Goal: Task Accomplishment & Management: Complete application form

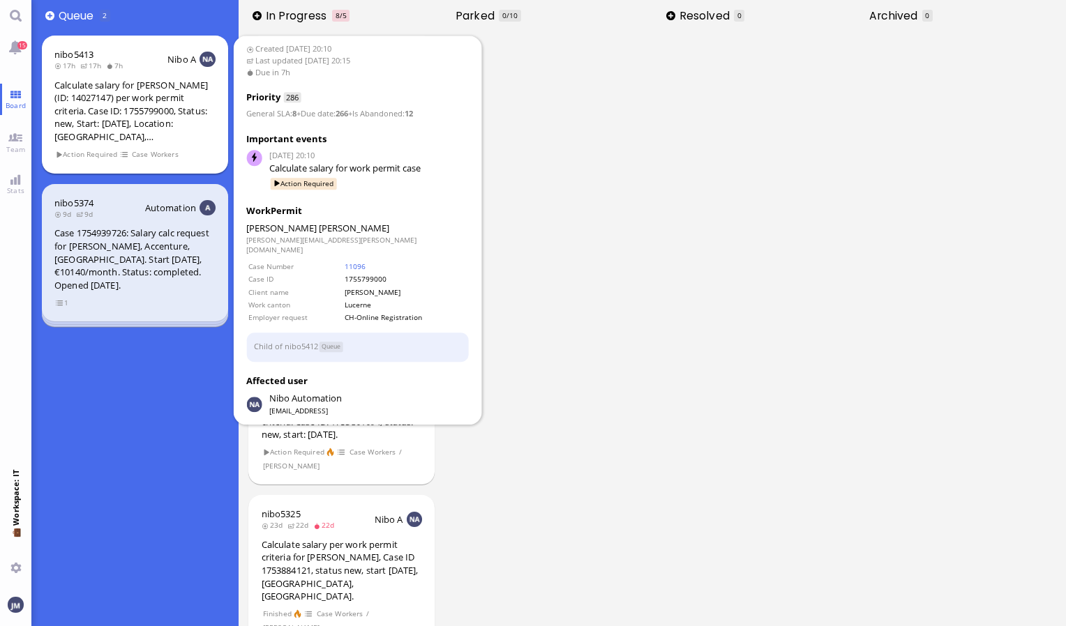
click at [197, 109] on div "Calculate salary for [PERSON_NAME] (ID: 14027147) per work permit criteria. Cas…" at bounding box center [134, 111] width 161 height 65
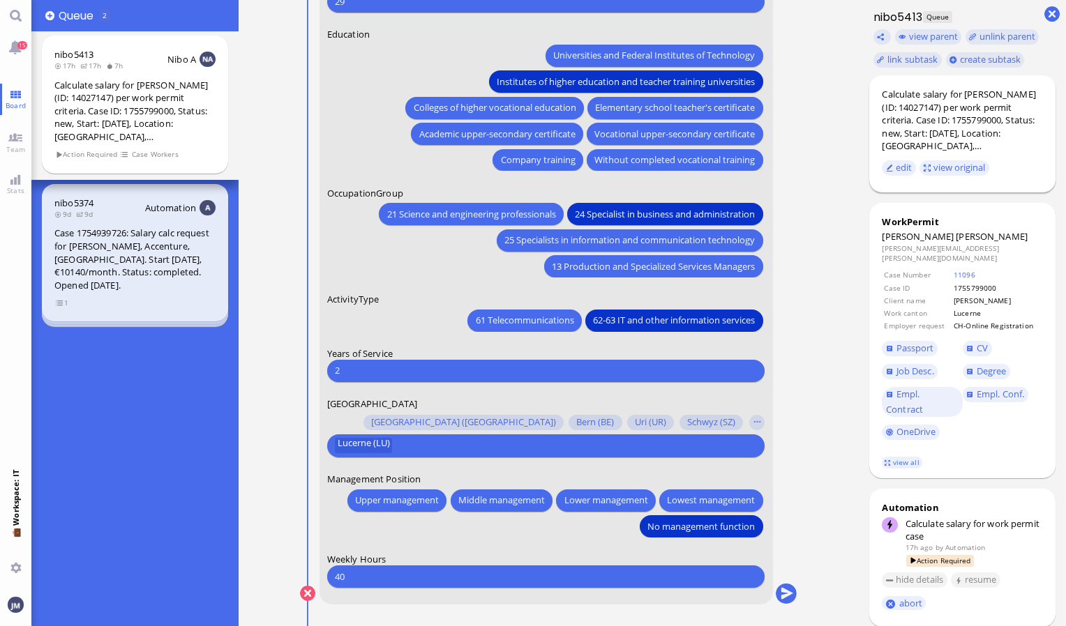
drag, startPoint x: 859, startPoint y: 580, endPoint x: 942, endPoint y: 189, distance: 399.8
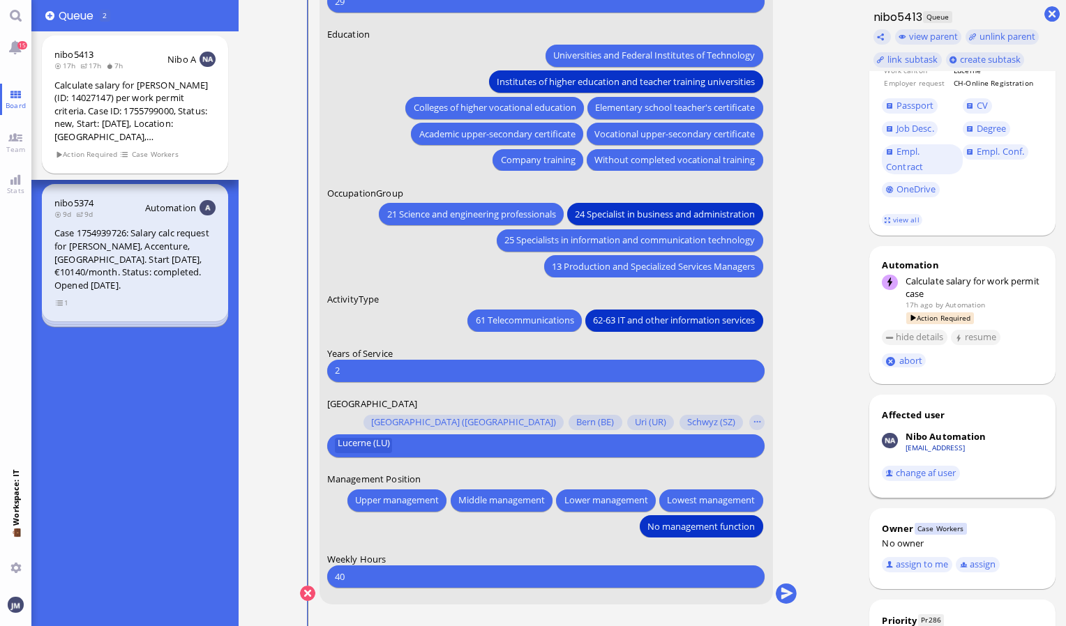
scroll to position [248, 0]
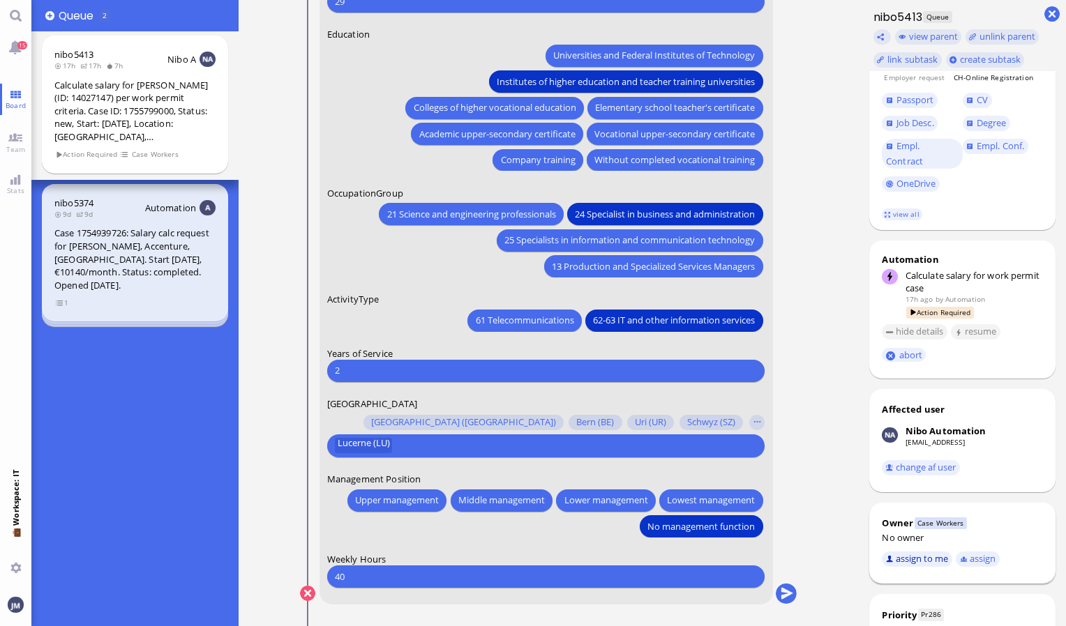
click at [920, 552] on button "assign to me" at bounding box center [917, 559] width 70 height 15
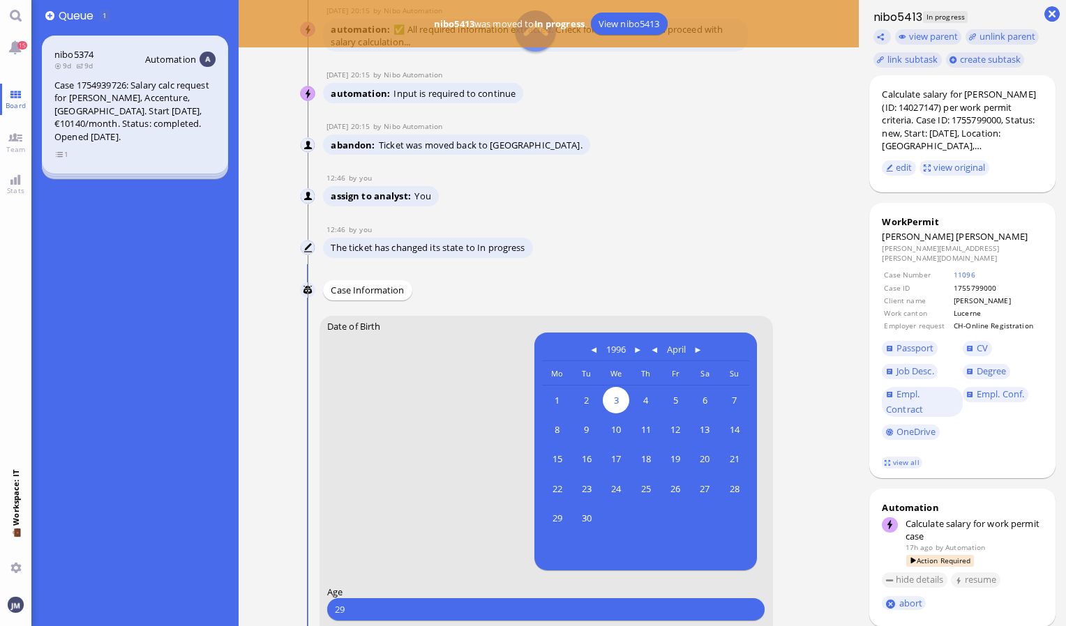
scroll to position [-689, 0]
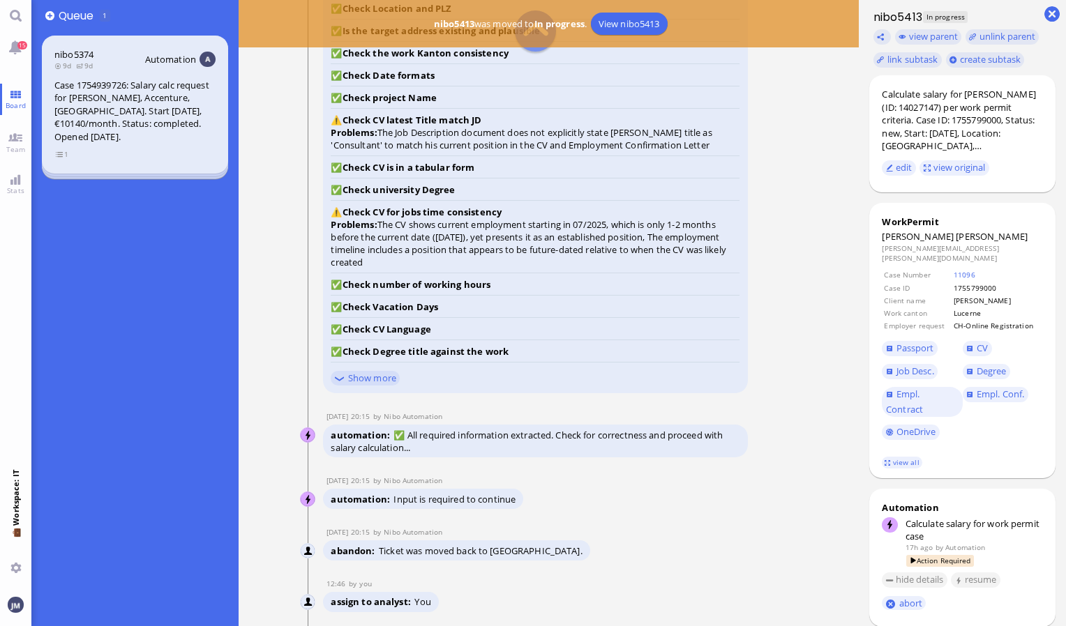
scroll to position [-1078, 0]
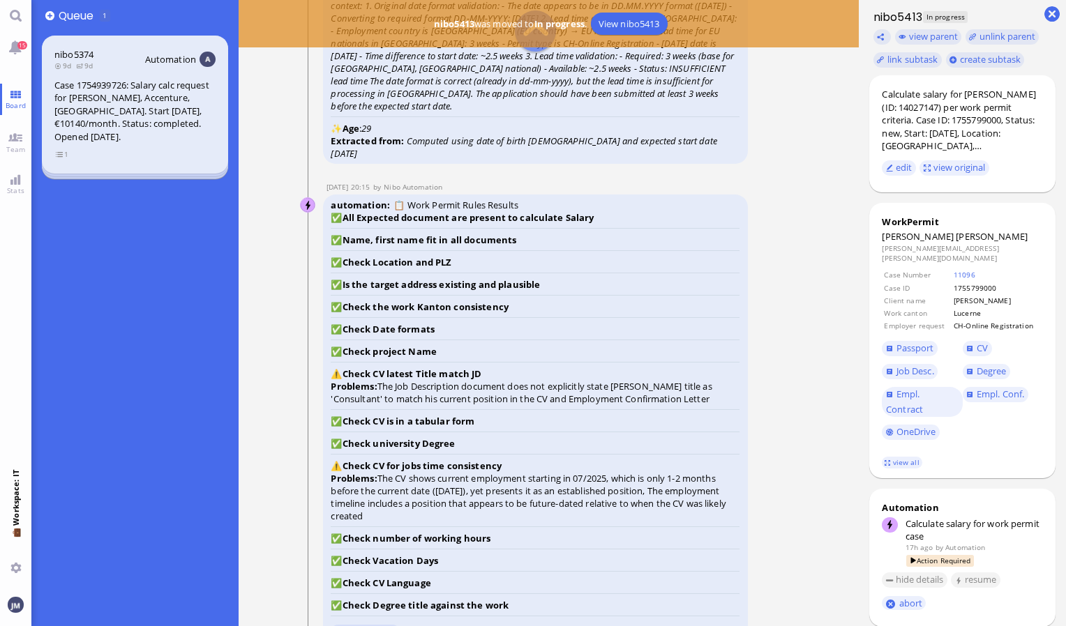
scroll to position [-1268, 0]
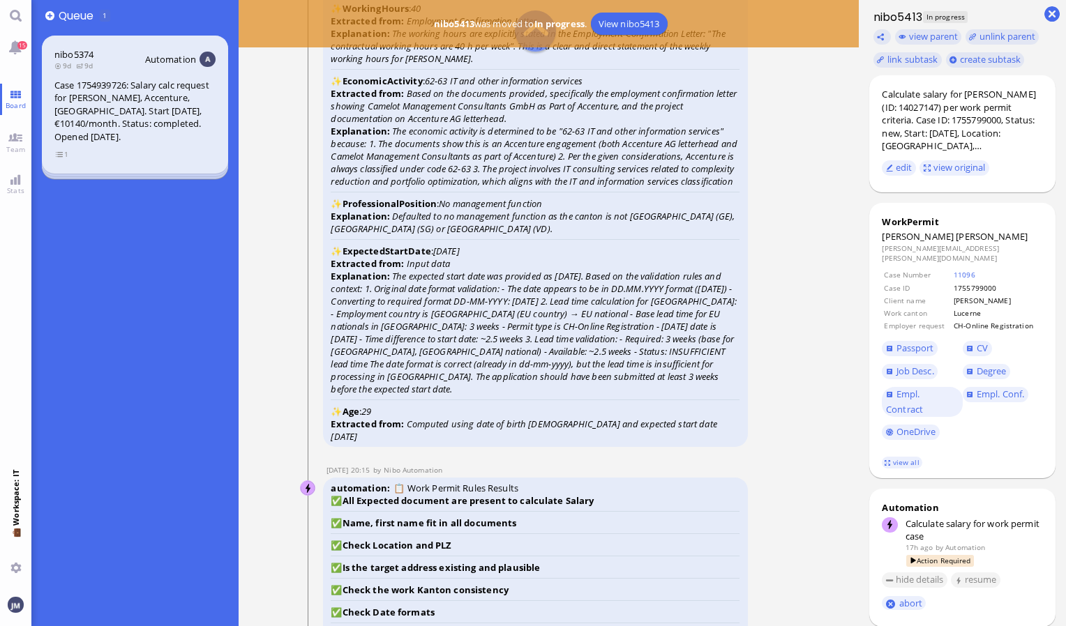
scroll to position [-1601, 0]
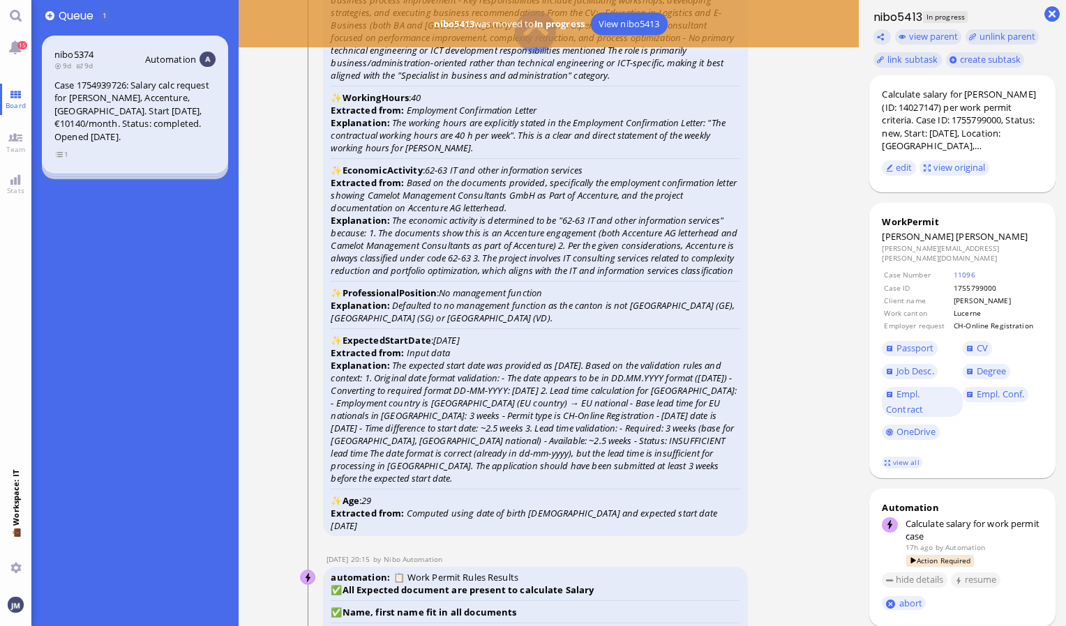
scroll to position [-1646, 0]
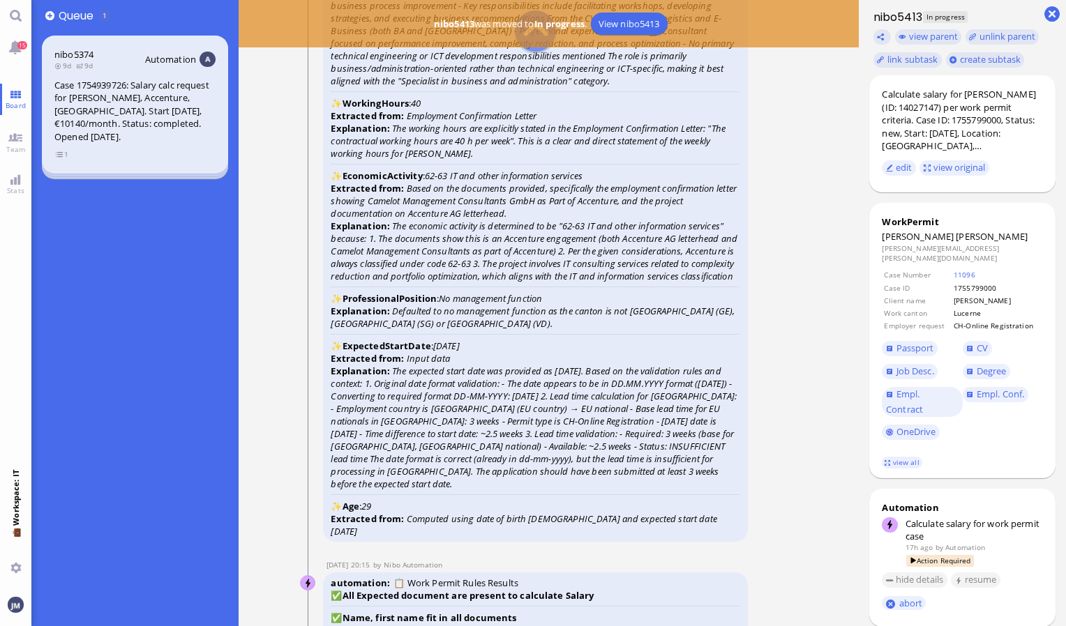
click at [506, 272] on icon "The economic activity is determined to be "62-63 IT and other information servi…" at bounding box center [534, 251] width 406 height 63
drag, startPoint x: 506, startPoint y: 272, endPoint x: 456, endPoint y: 252, distance: 53.9
click at [456, 252] on icon "The economic activity is determined to be "62-63 IT and other information servi…" at bounding box center [534, 251] width 406 height 63
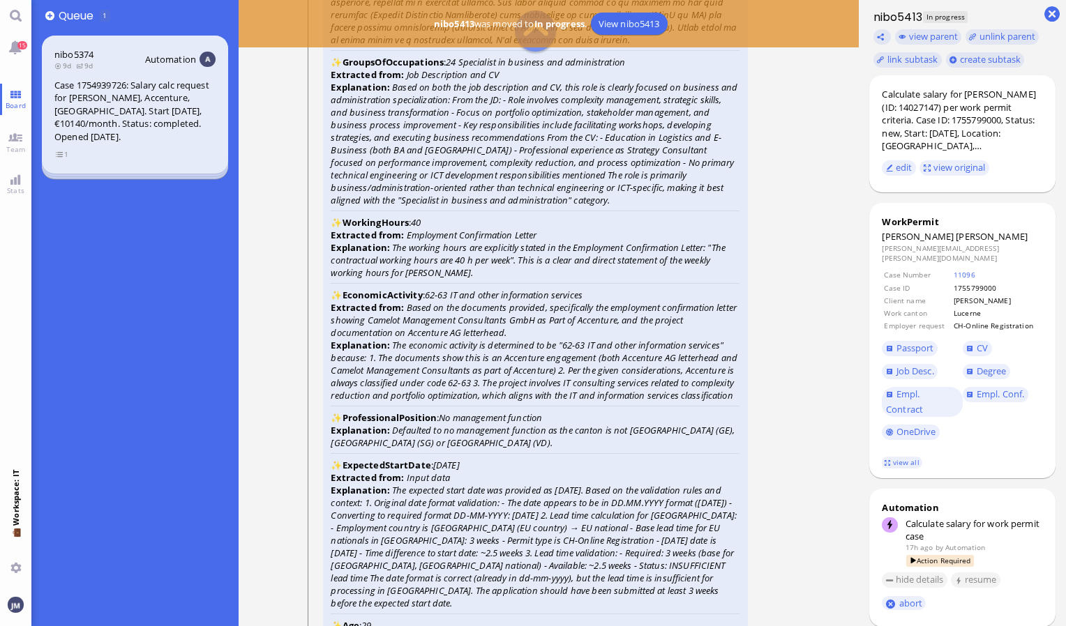
scroll to position [-1811, 0]
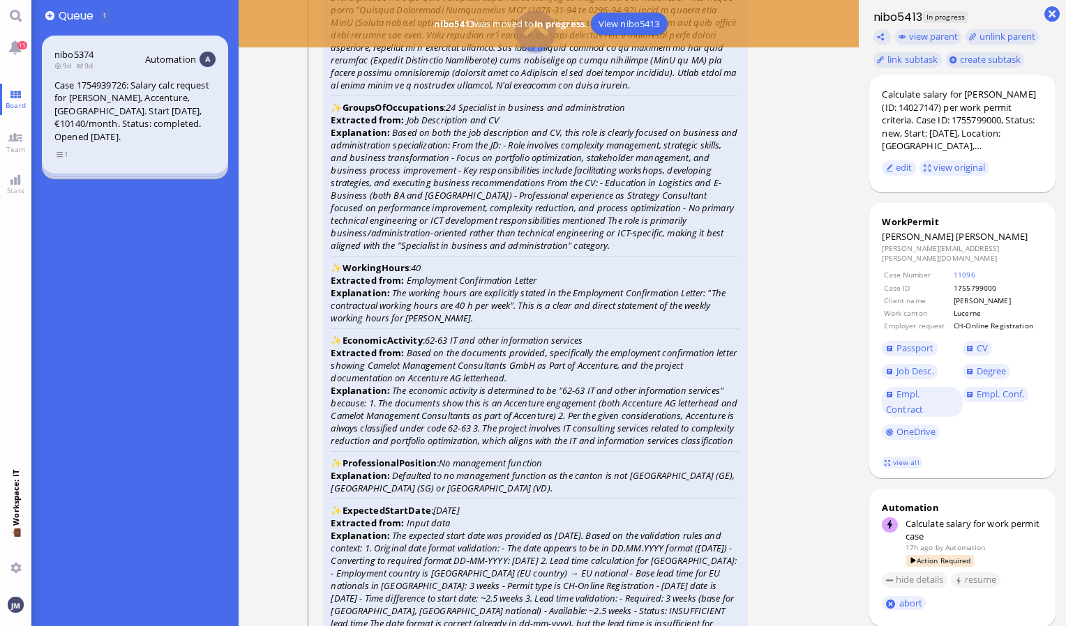
click at [456, 252] on icon "Based on both the job description and CV, this role is clearly focused on busin…" at bounding box center [534, 189] width 407 height 126
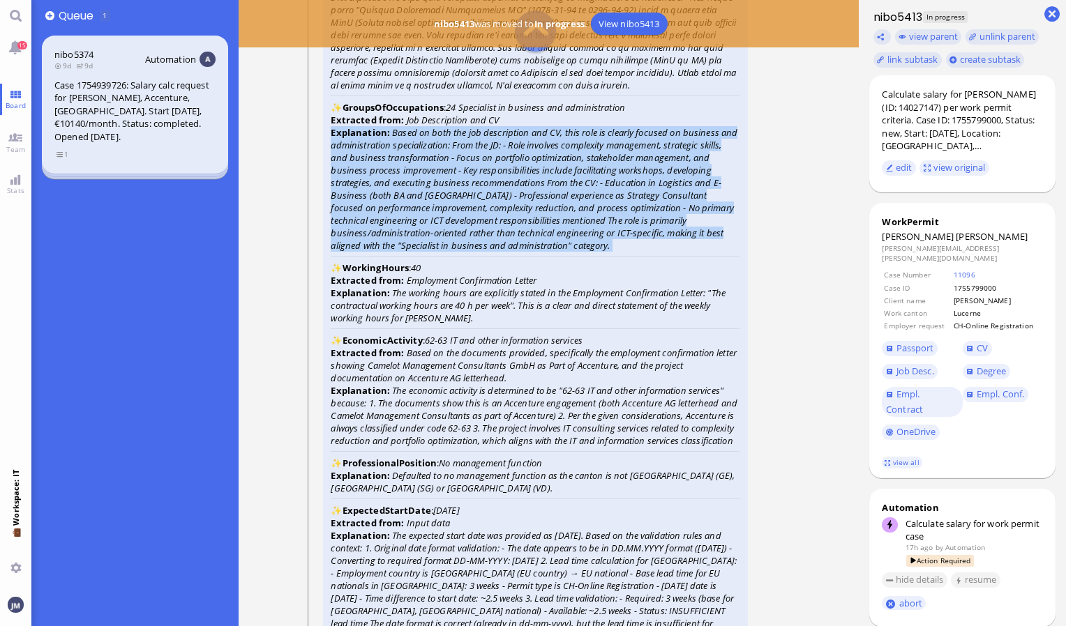
click at [456, 252] on icon "Based on both the job description and CV, this role is clearly focused on busin…" at bounding box center [534, 189] width 407 height 126
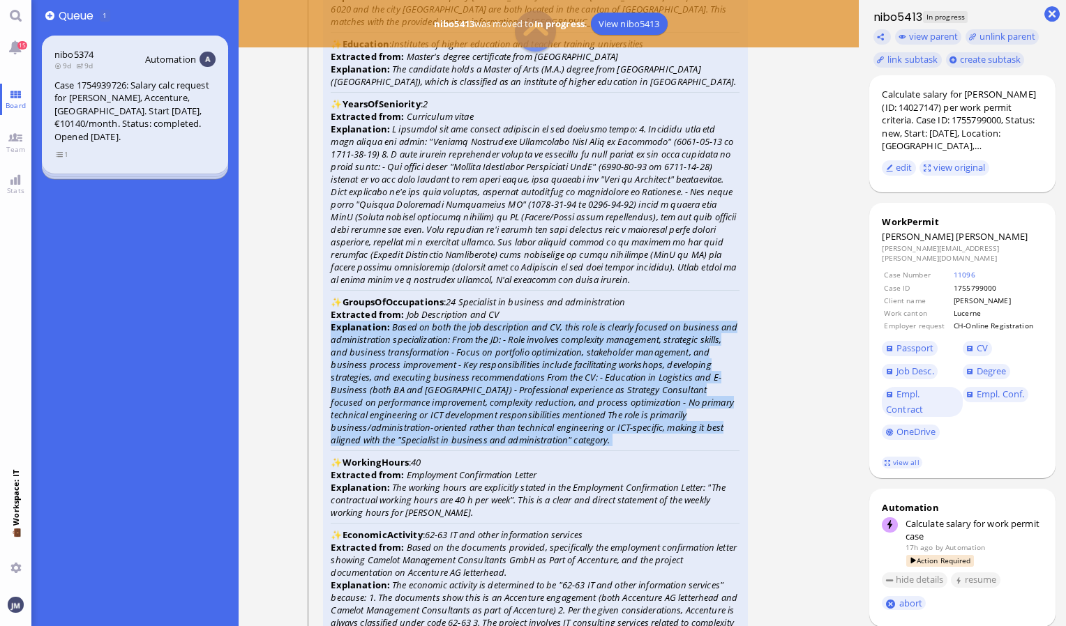
scroll to position [-2006, 0]
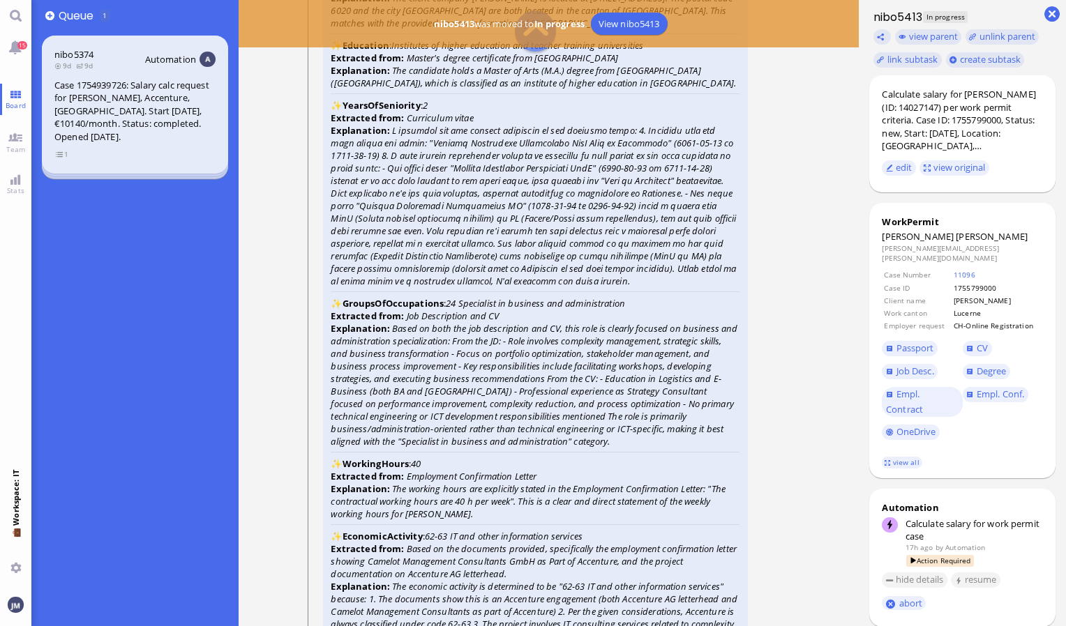
click at [456, 252] on icon at bounding box center [533, 205] width 405 height 163
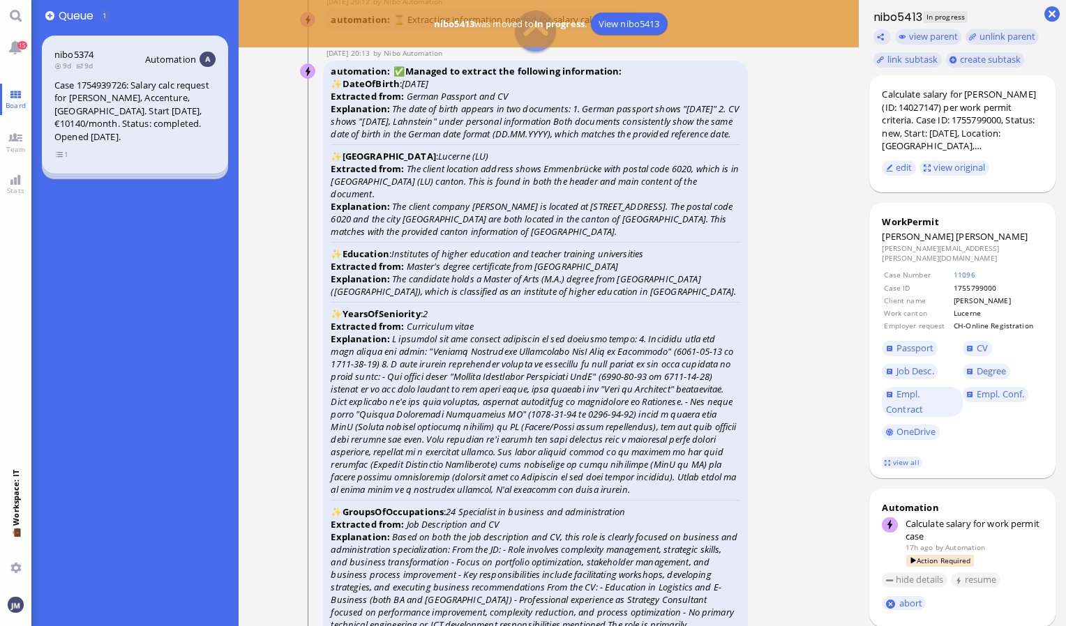
scroll to position [-2231, 0]
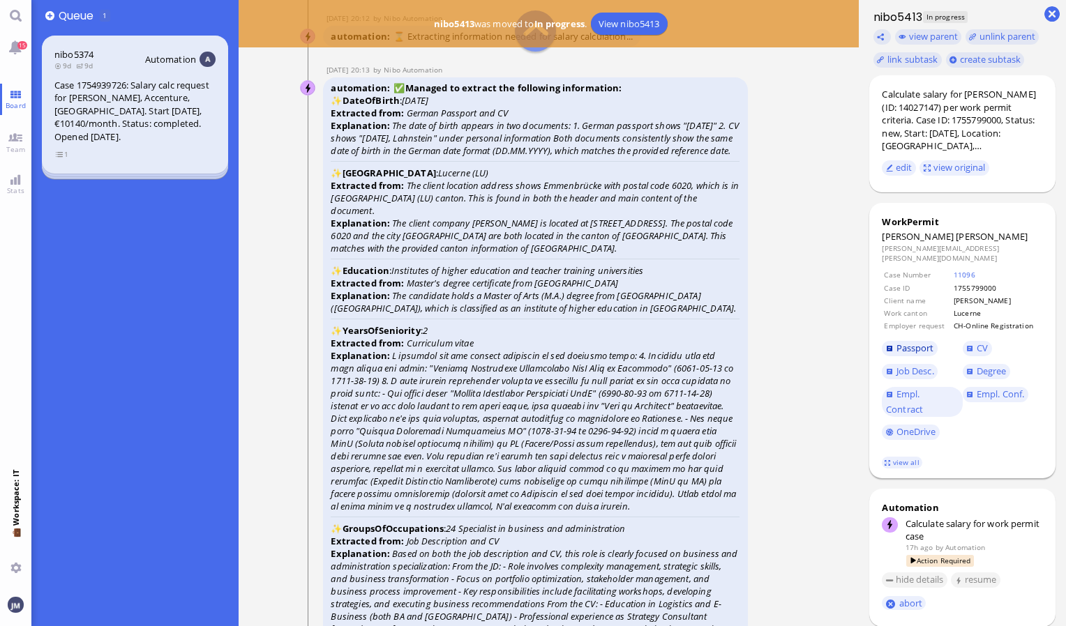
click at [923, 342] on span "Passport" at bounding box center [915, 348] width 38 height 13
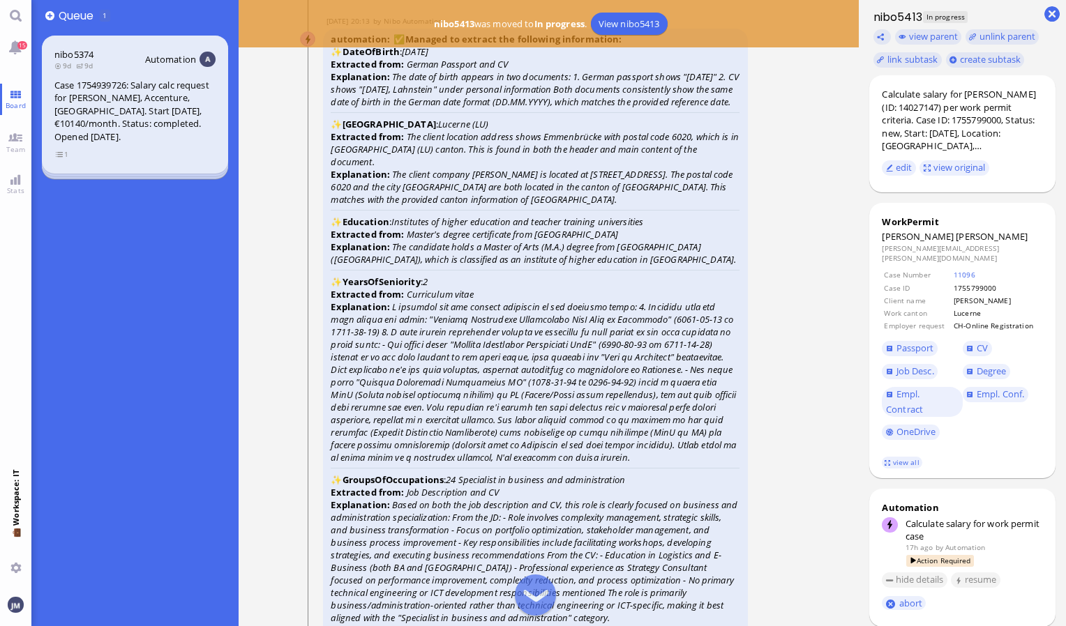
scroll to position [-2182, 0]
click at [977, 365] on span "Degree" at bounding box center [991, 371] width 30 height 13
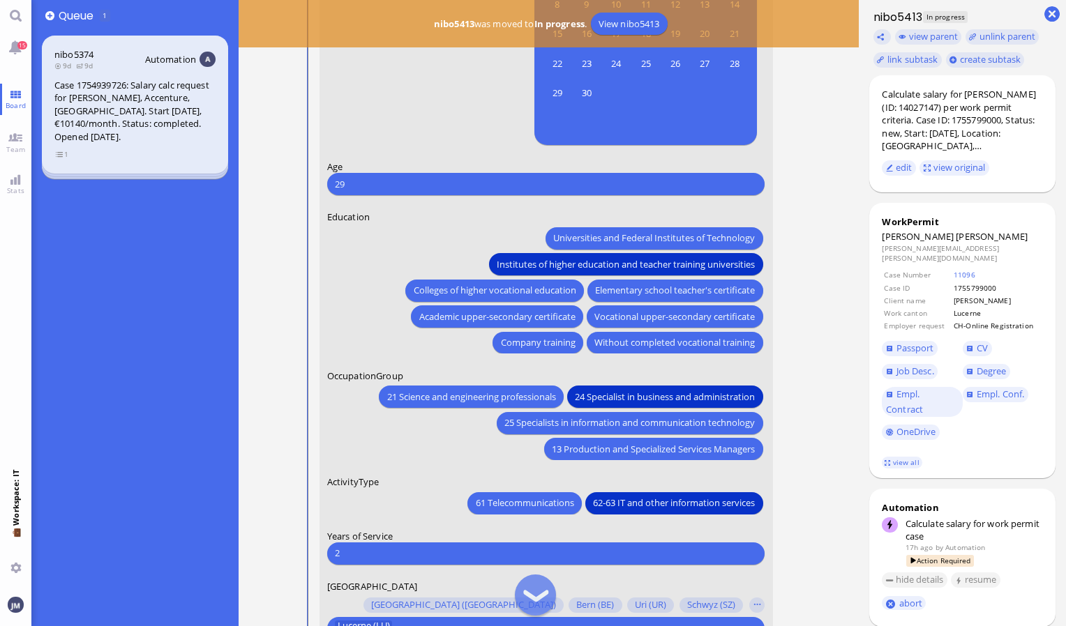
scroll to position [-146, 0]
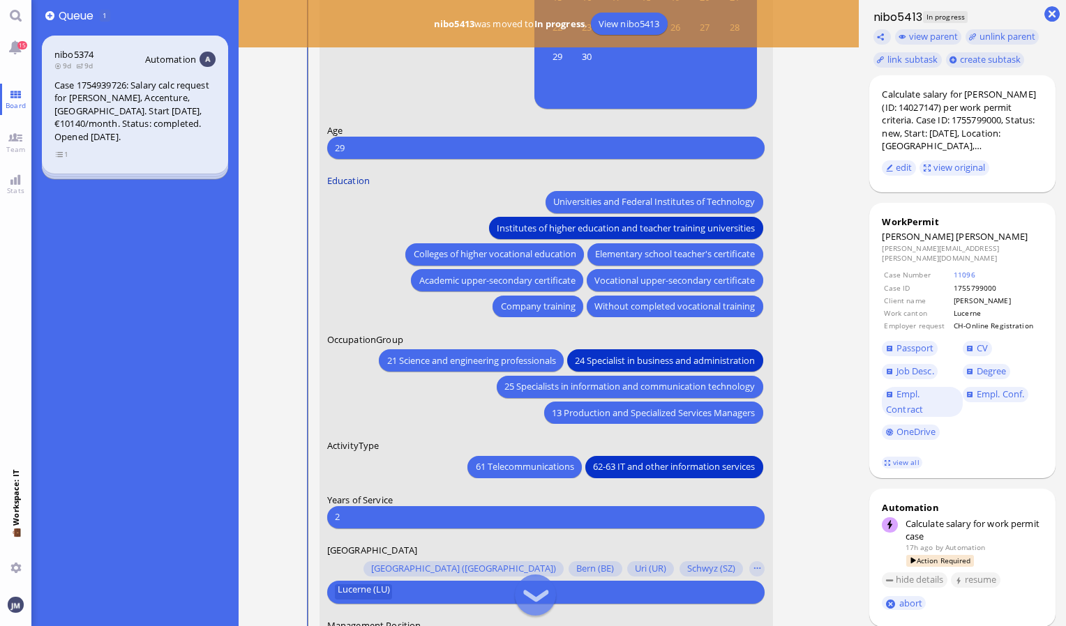
click at [573, 186] on label "Education" at bounding box center [546, 180] width 438 height 13
click at [575, 200] on span "Universities and Federal Institutes of Technology" at bounding box center [655, 202] width 202 height 15
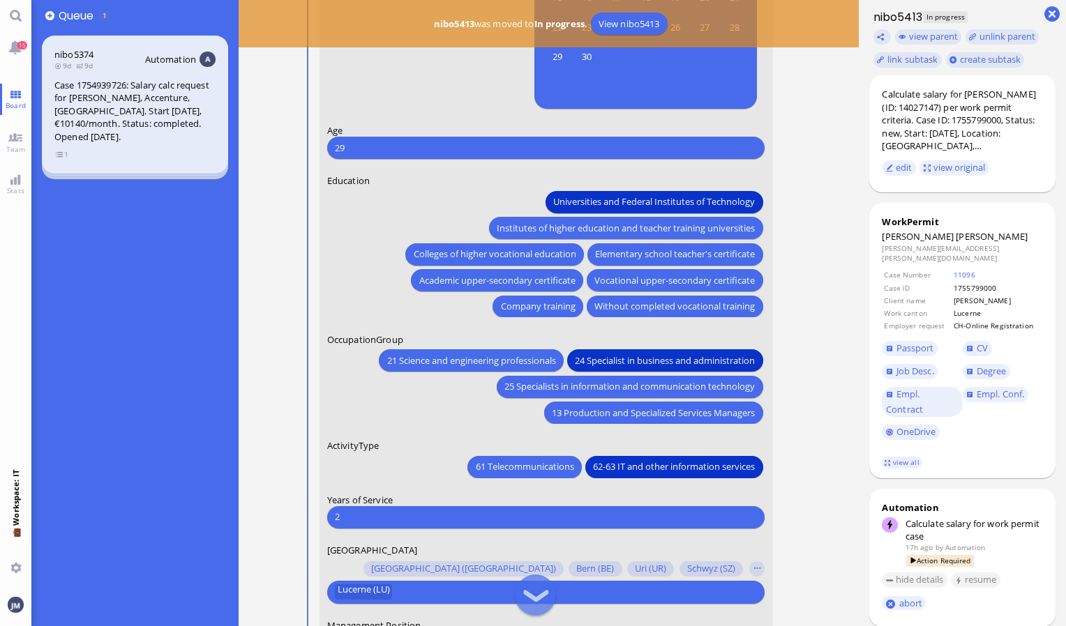
click at [403, 162] on form "Date of Birth [DEMOGRAPHIC_DATA] [DEMOGRAPHIC_DATA] Mo [DEMOGRAPHIC_DATA] Tu [D…" at bounding box center [545, 302] width 453 height 897
click at [354, 275] on div "Universities and Federal Institutes of Technology Institutes of higher educatio…" at bounding box center [546, 252] width 438 height 130
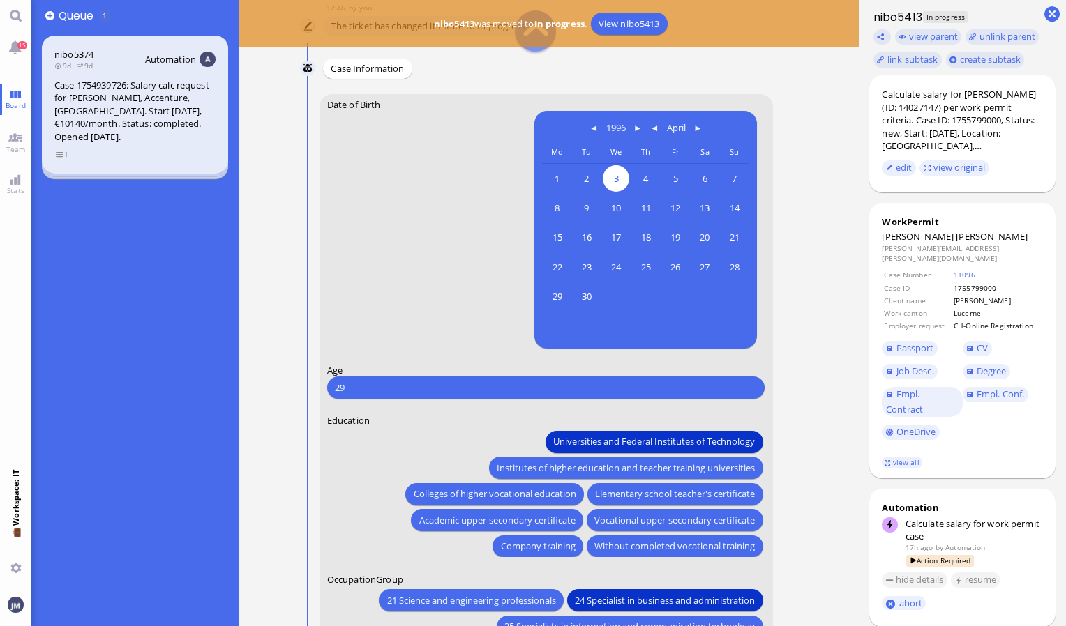
click at [354, 275] on runbook-parameter-input "[DATE] [DATE] Mo [DATE] Tu [DATE] We [DATE] Th [DATE] Fr [DATE] Sa [DATE] [DATE…" at bounding box center [546, 229] width 438 height 238
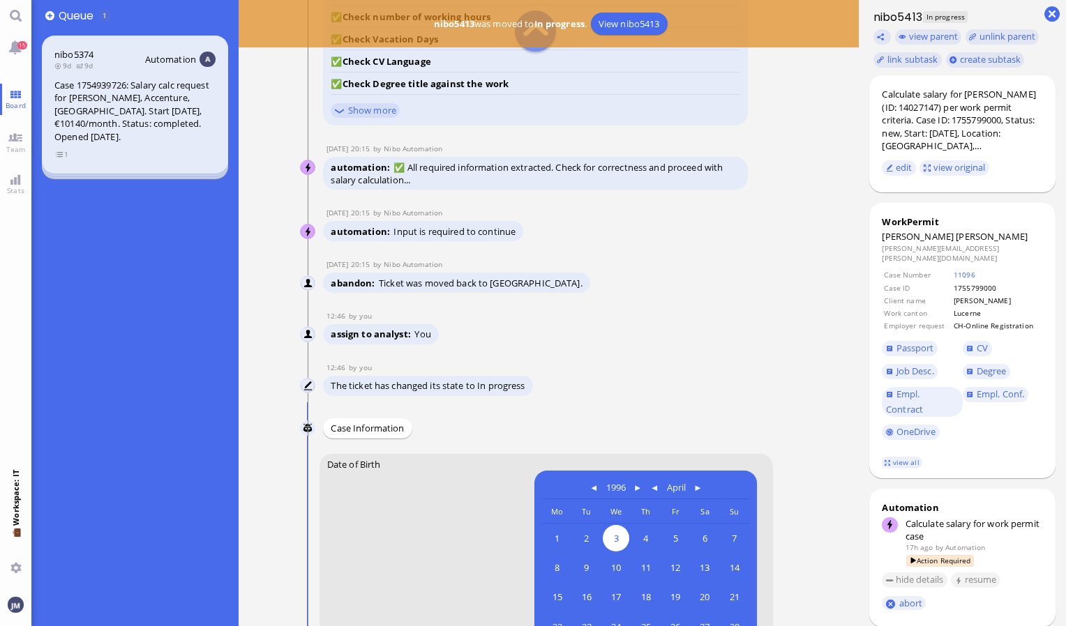
scroll to position [-747, 0]
click at [354, 275] on div "abandon Ticket was moved back to [GEOGRAPHIC_DATA]." at bounding box center [456, 284] width 267 height 20
drag, startPoint x: 354, startPoint y: 275, endPoint x: 497, endPoint y: 309, distance: 146.3
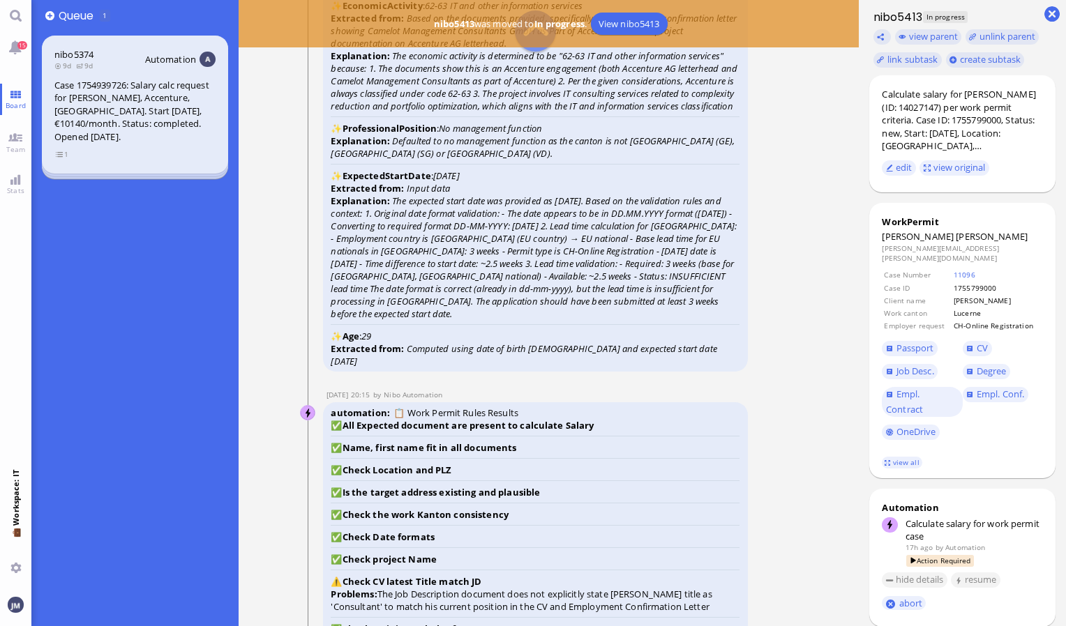
click at [497, 309] on icon "The expected start date was provided as [DATE]. Based on the validation rules a…" at bounding box center [533, 258] width 405 height 126
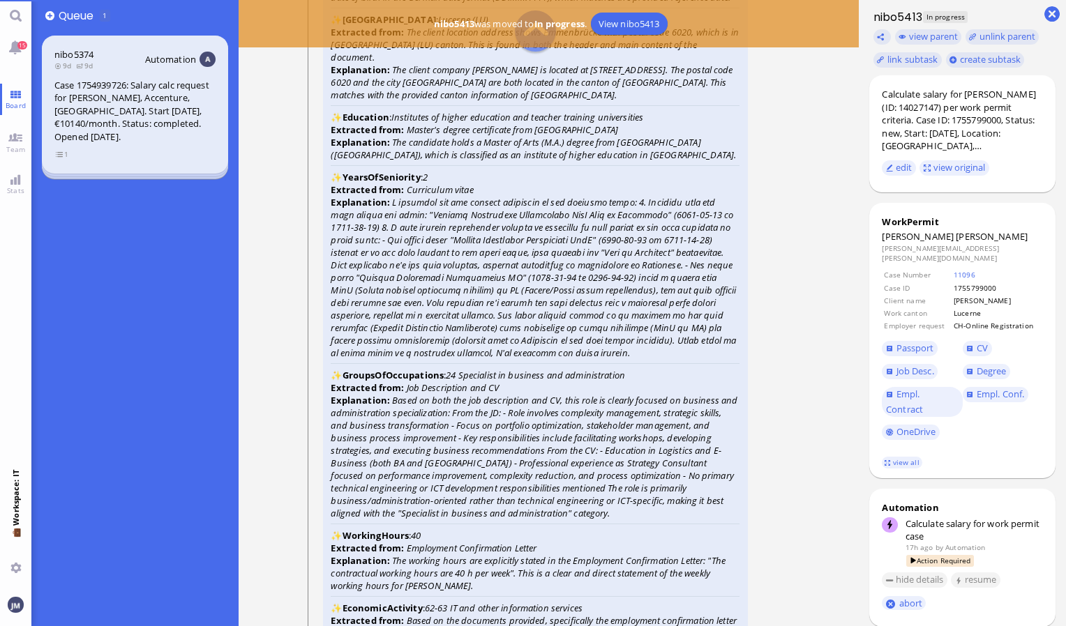
click at [497, 309] on icon at bounding box center [533, 277] width 405 height 163
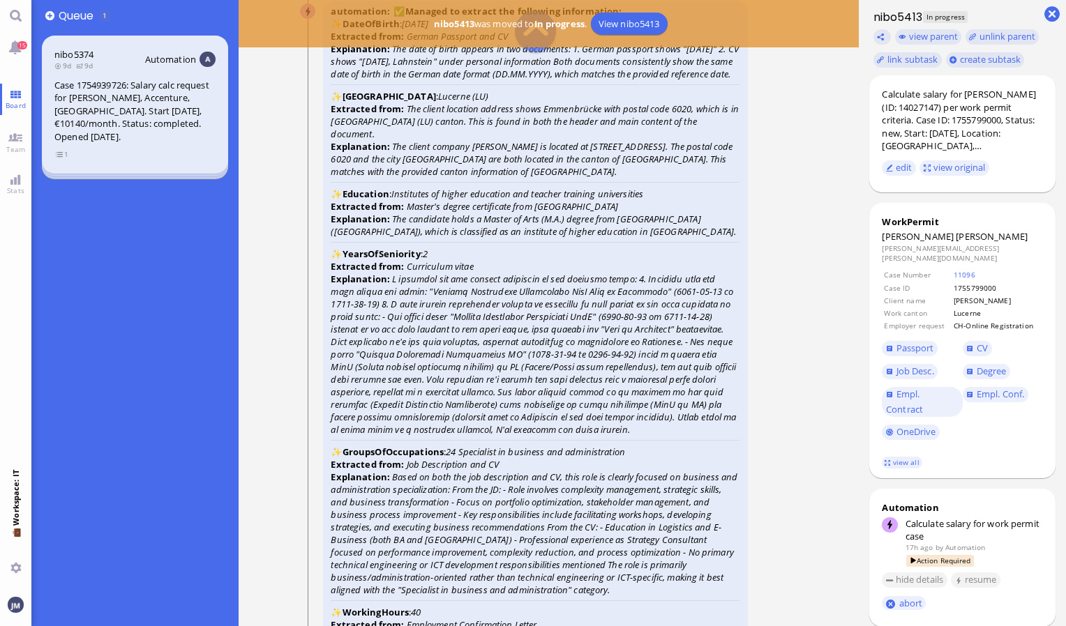
scroll to position [-2154, 0]
click at [974, 347] on link "CV" at bounding box center [976, 348] width 29 height 15
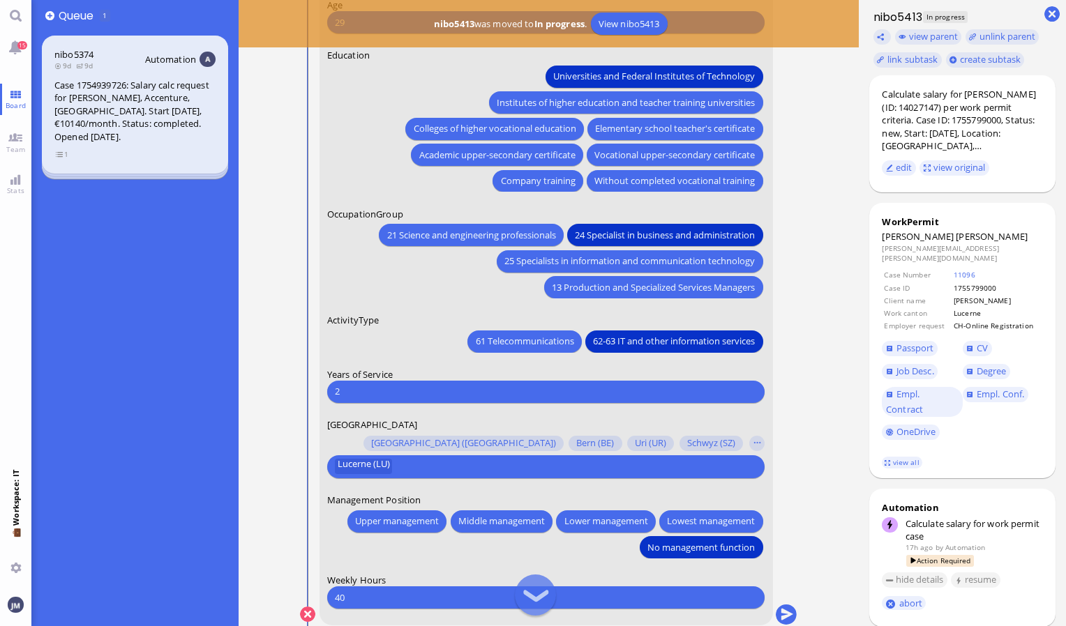
scroll to position [0, 0]
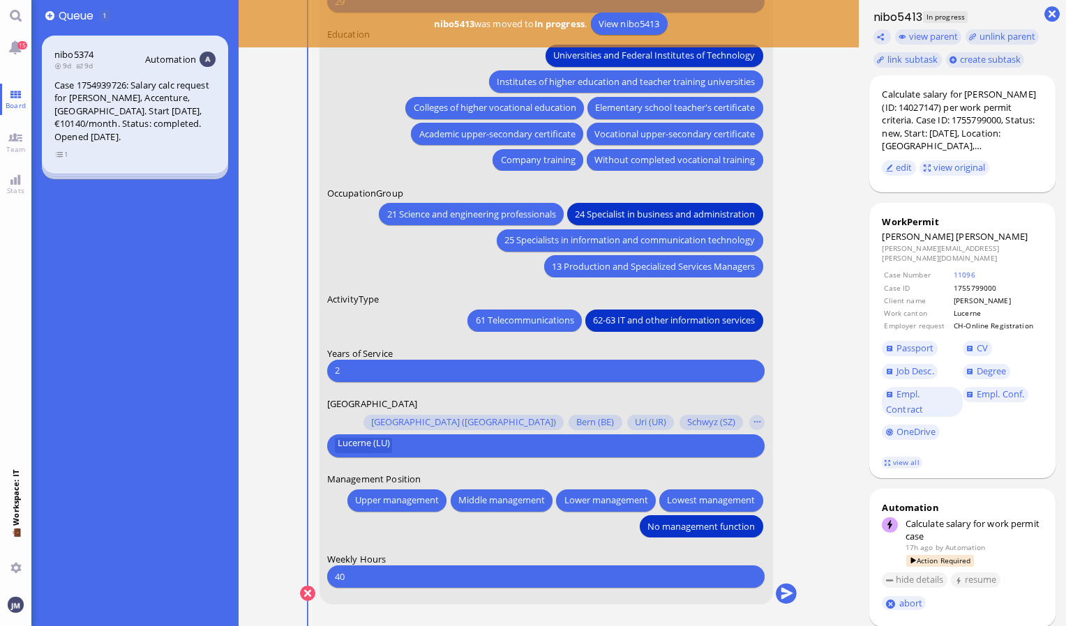
click at [379, 374] on input "2" at bounding box center [546, 370] width 422 height 15
type input "0"
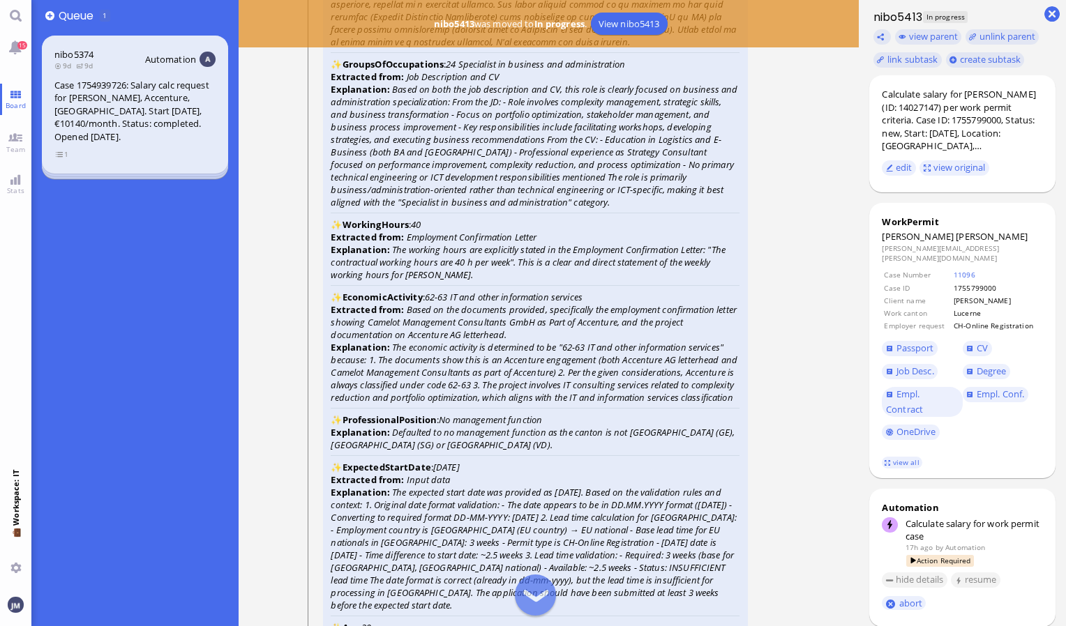
scroll to position [-1766, 0]
click at [995, 388] on span "Empl. Conf." at bounding box center [999, 394] width 47 height 13
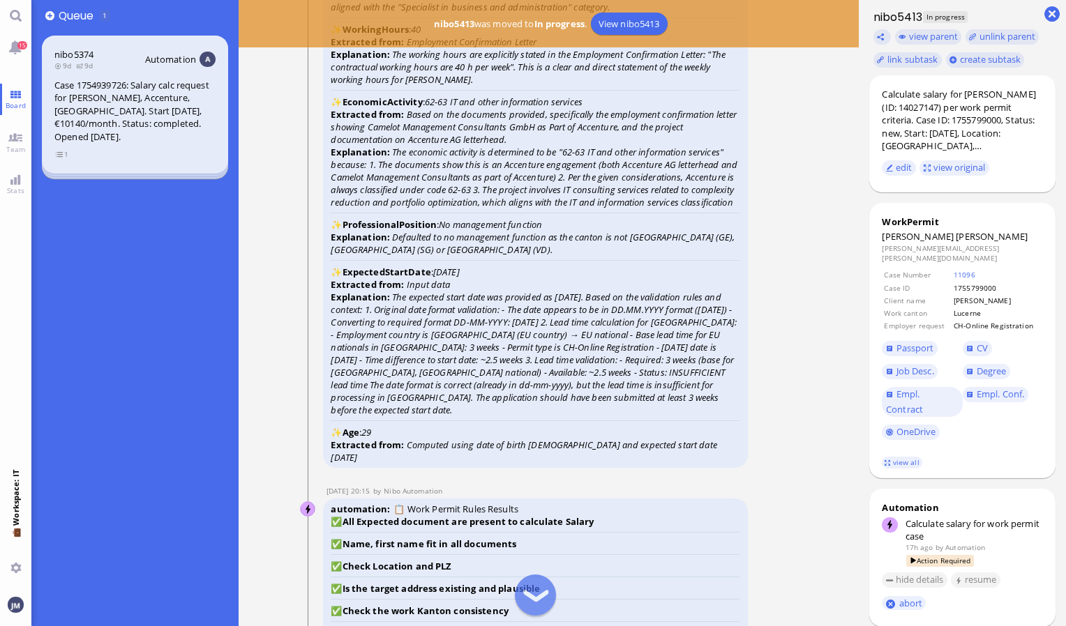
scroll to position [-1555, 0]
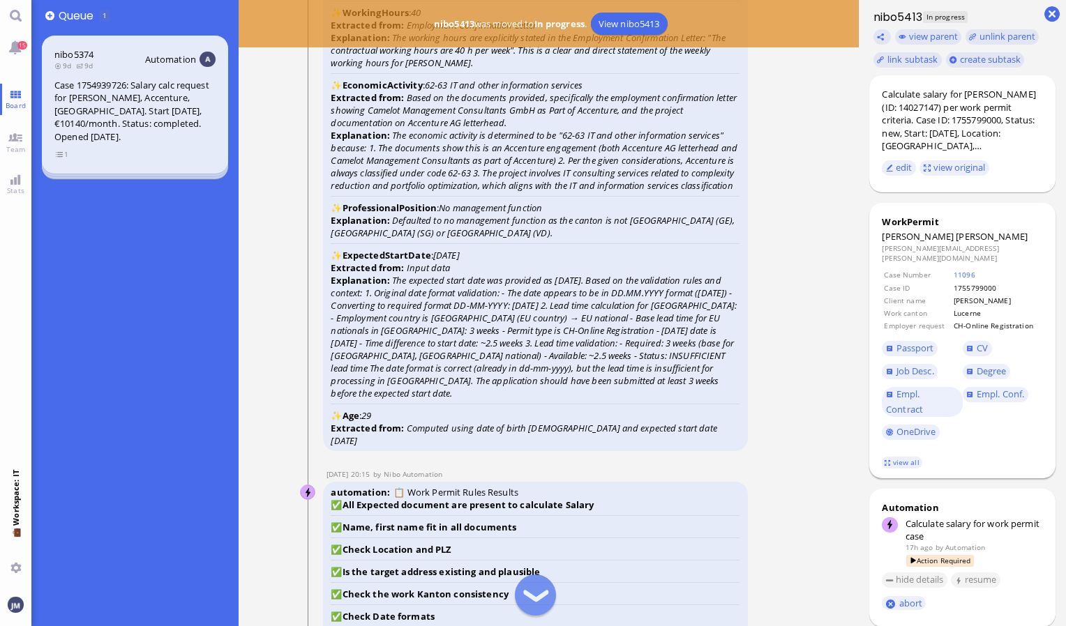
click at [912, 448] on footer "view all" at bounding box center [962, 463] width 186 height 31
click at [912, 457] on link "view all" at bounding box center [902, 463] width 40 height 12
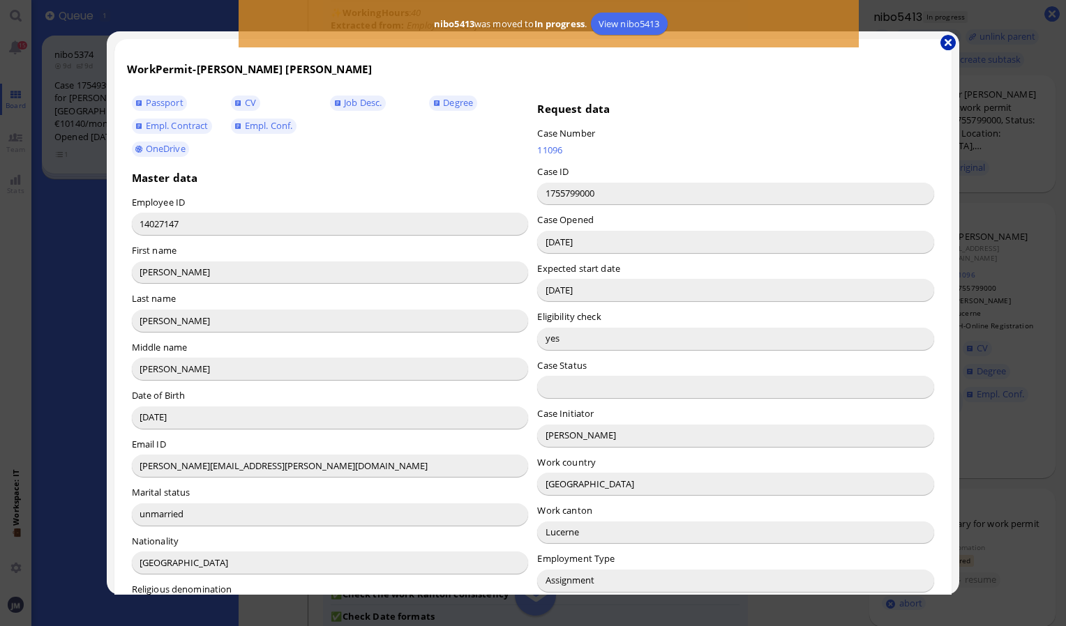
click at [947, 39] on button "button" at bounding box center [947, 42] width 15 height 15
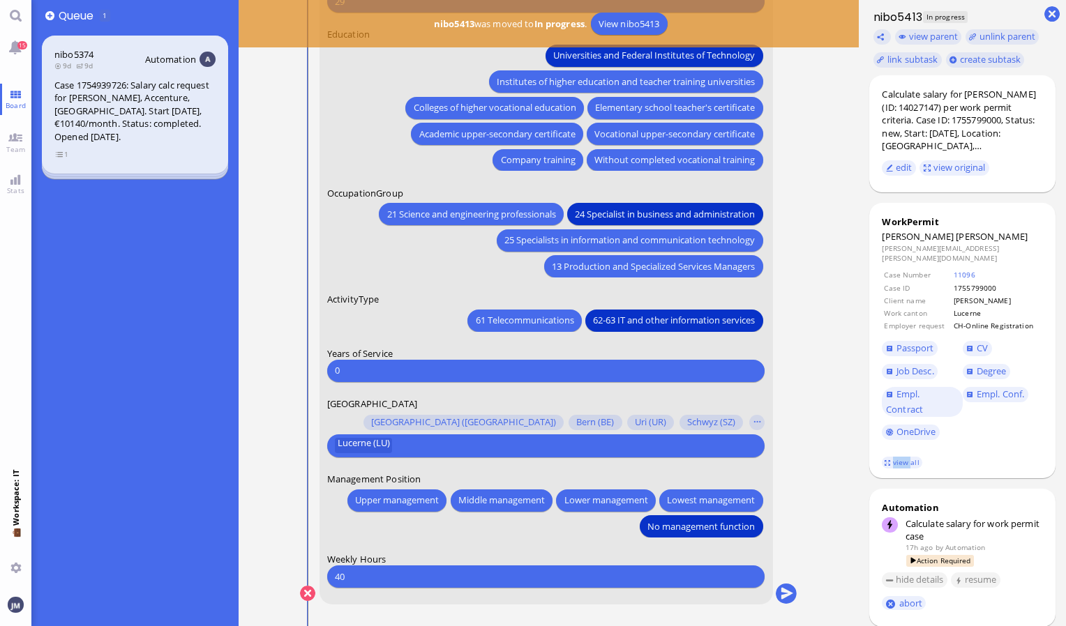
scroll to position [0, 0]
click at [783, 594] on button "submit" at bounding box center [786, 594] width 21 height 21
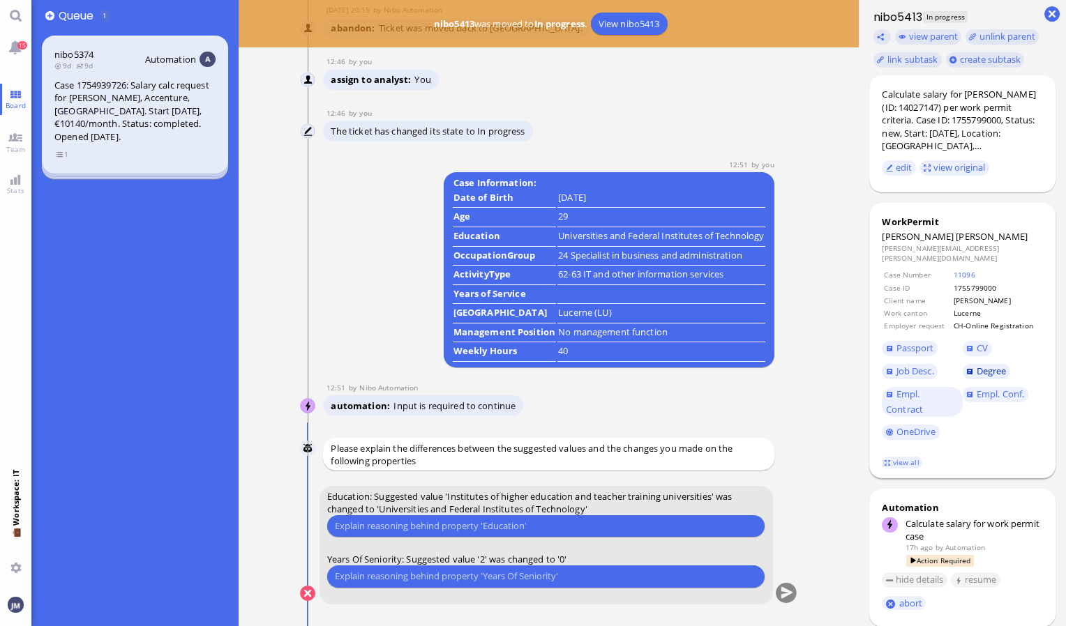
click at [985, 365] on span "Degree" at bounding box center [991, 371] width 30 height 13
click at [473, 529] on input "text" at bounding box center [546, 526] width 422 height 15
type input "it's a university of applied science"
click at [424, 582] on input "text" at bounding box center [546, 576] width 422 height 15
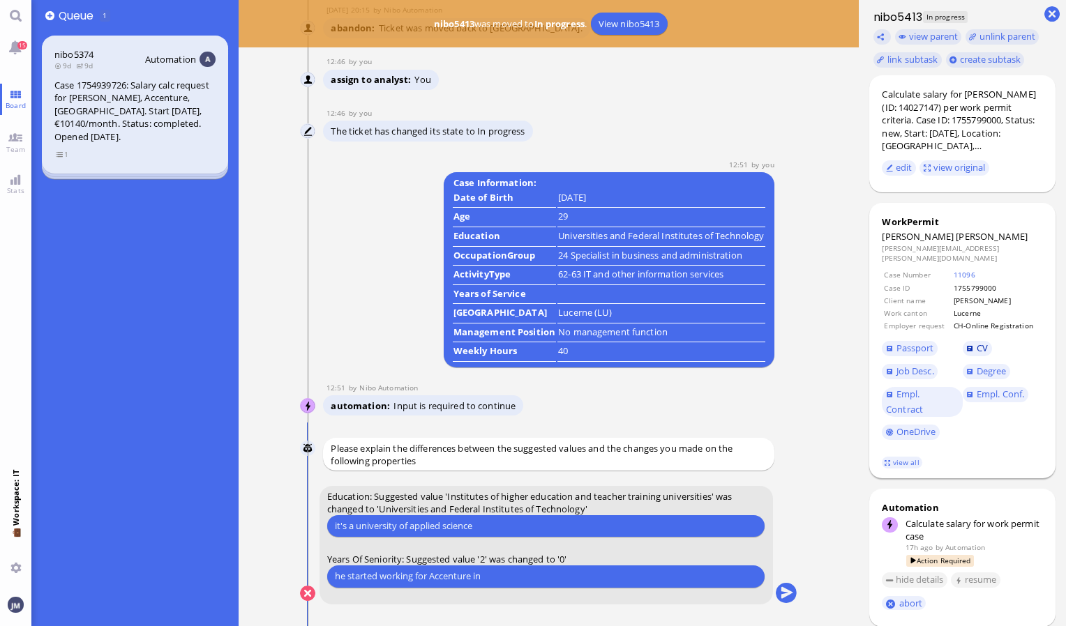
click at [976, 342] on span "CV" at bounding box center [981, 348] width 11 height 13
click at [496, 573] on input "he started working for Accenture in" at bounding box center [546, 576] width 422 height 15
type input "he started working for Accenture in 07.2025, so it's not even a year of seniori…"
click at [781, 590] on button "submit" at bounding box center [786, 594] width 21 height 21
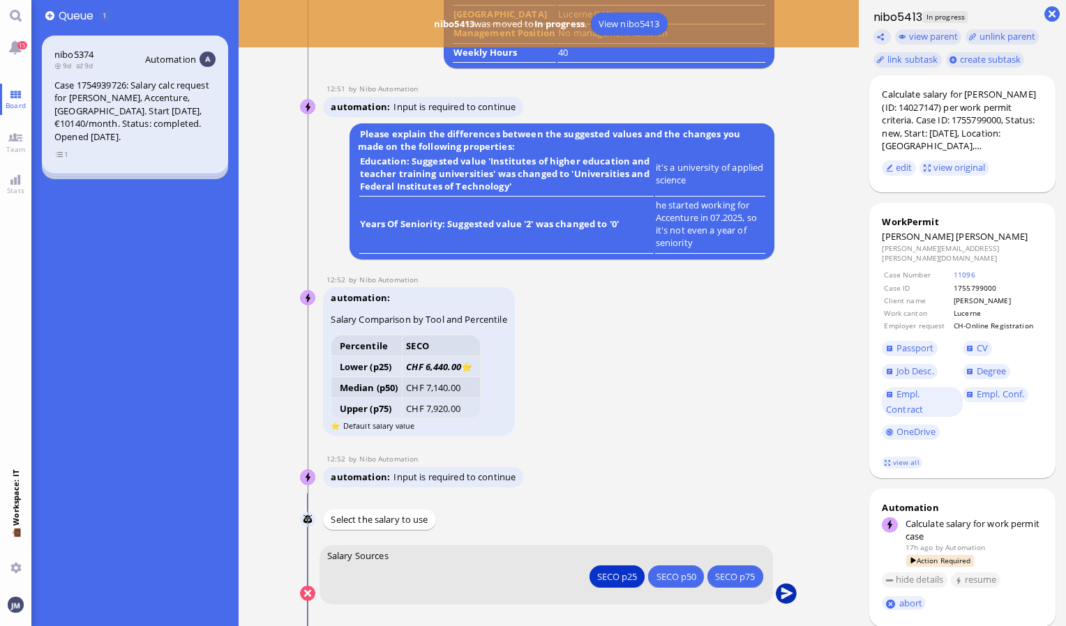
click at [790, 594] on button "submit" at bounding box center [786, 594] width 21 height 21
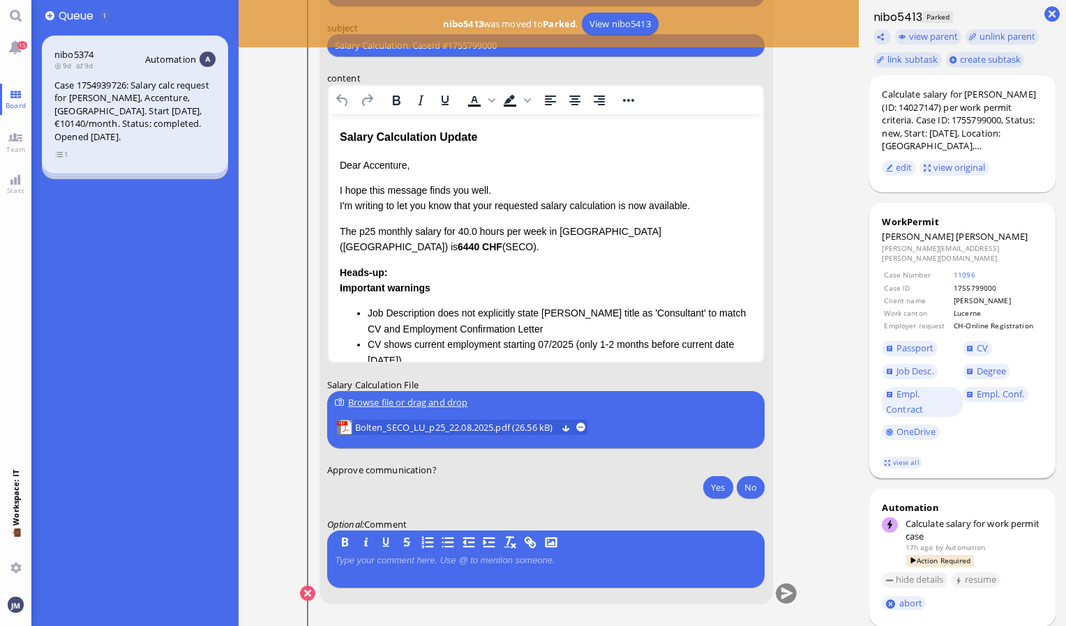
click at [955, 239] on span "[PERSON_NAME]" at bounding box center [991, 236] width 72 height 13
copy span "[PERSON_NAME]"
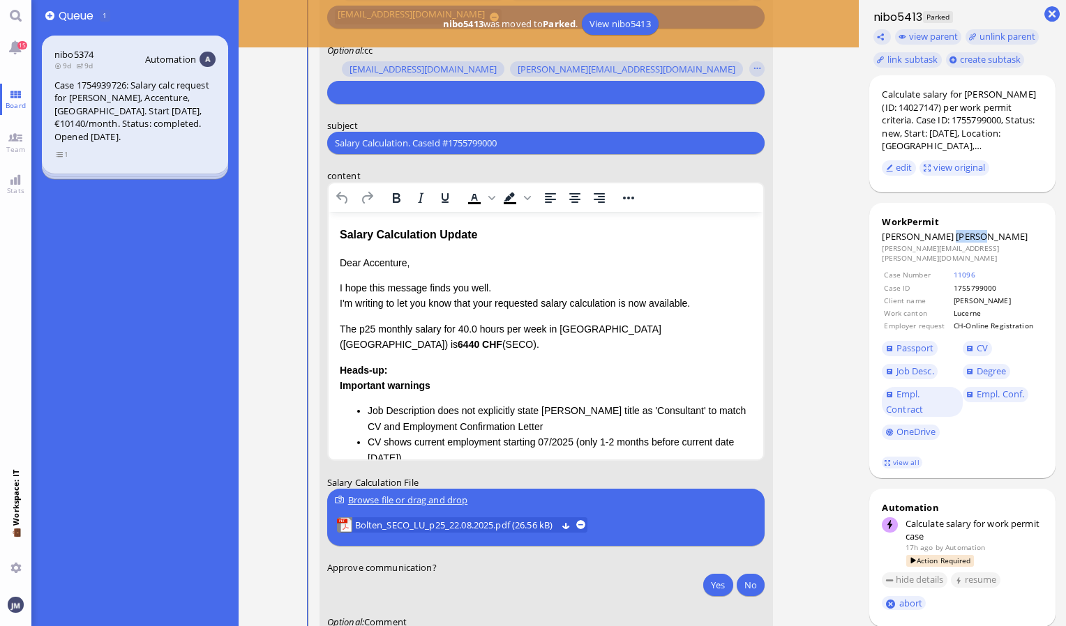
scroll to position [-98, 0]
drag, startPoint x: 509, startPoint y: 144, endPoint x: 255, endPoint y: 171, distance: 256.0
click at [255, 171] on ticket "[DATE] 20:10 by Automation Automation Calculate eligible salary for work permit…" at bounding box center [549, 313] width 621 height 626
paste input "PazPerTout new case: [PERSON_NAME] (1755799000 / 14027147), Employer Request: C…"
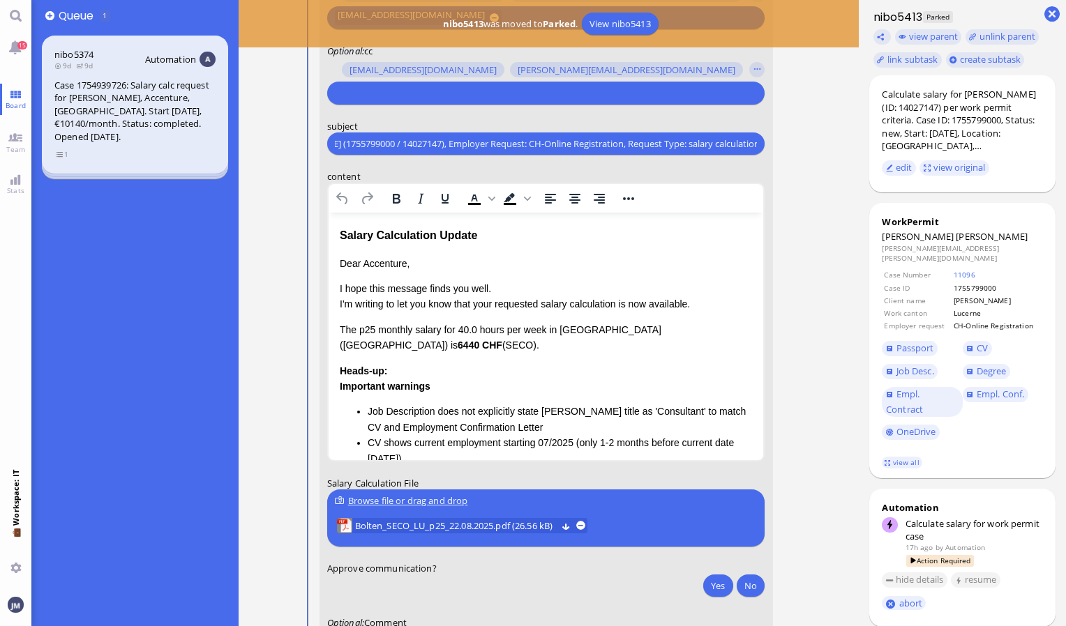
type input "PazPerTout new case: [PERSON_NAME] (1755799000 / 14027147), Employer Request: C…"
click at [357, 92] on input "text" at bounding box center [544, 93] width 418 height 15
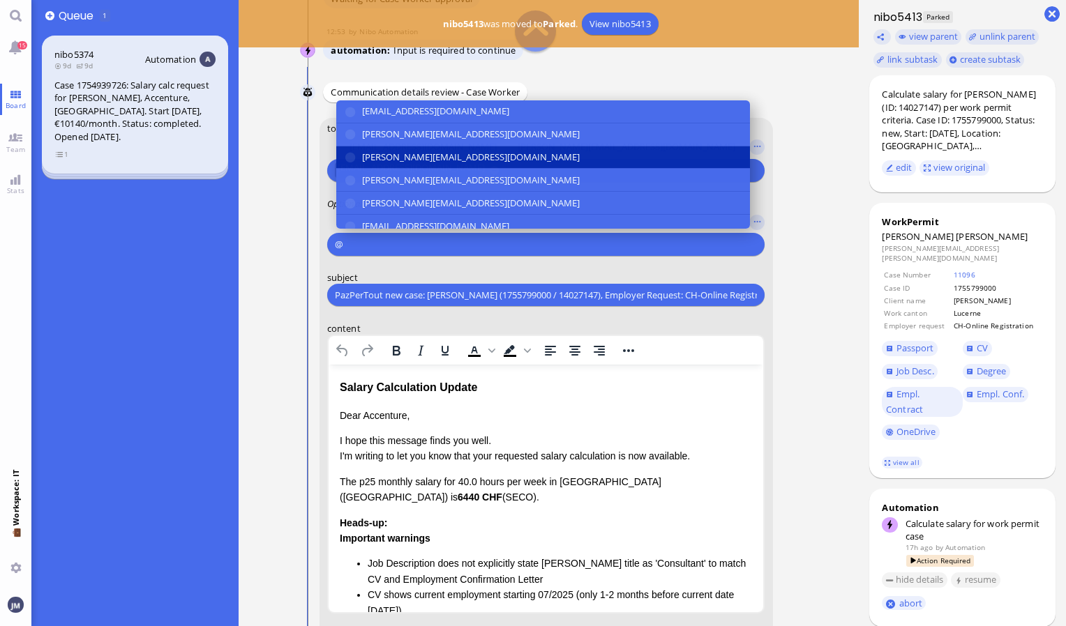
type input "@"
click at [376, 158] on span "[PERSON_NAME][EMAIL_ADDRESS][DOMAIN_NAME]" at bounding box center [471, 157] width 218 height 15
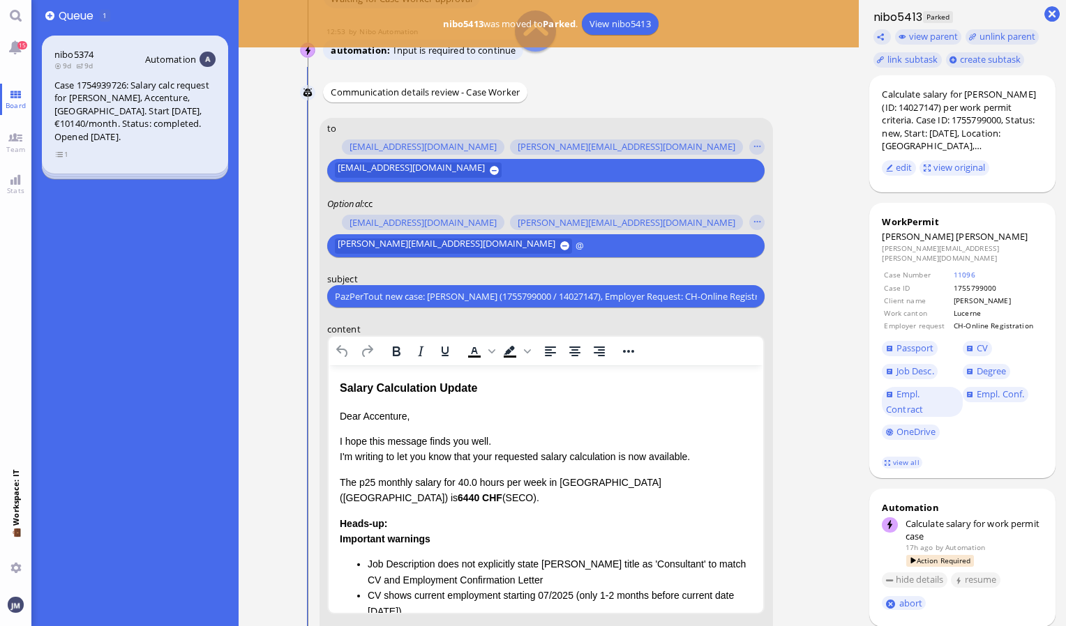
scroll to position [-250, 0]
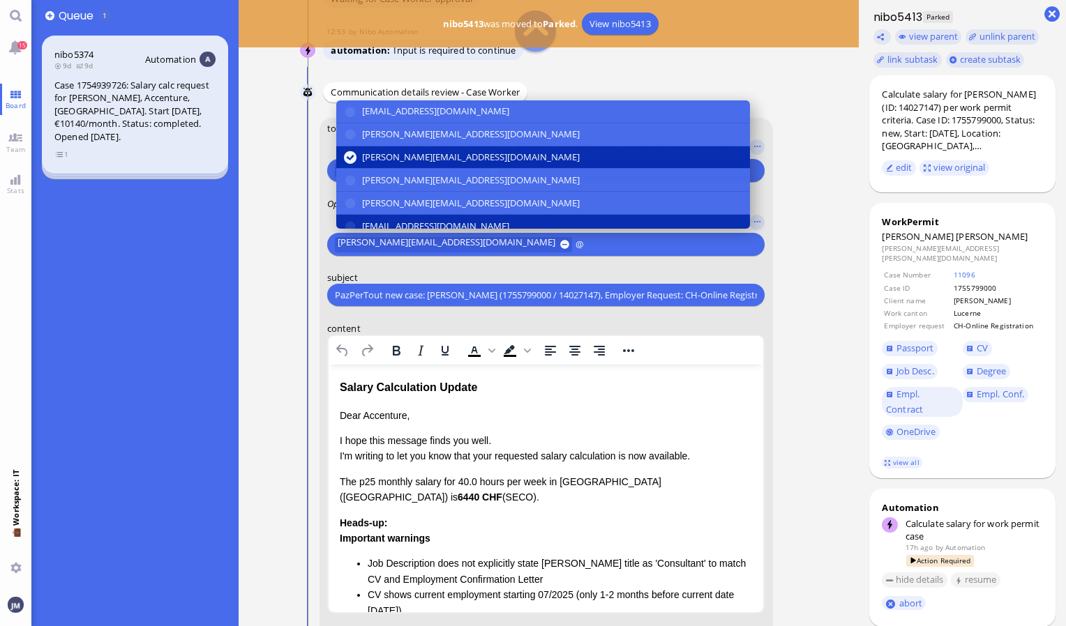
type input "@"
click at [392, 219] on span "[EMAIL_ADDRESS][DOMAIN_NAME]" at bounding box center [435, 226] width 147 height 15
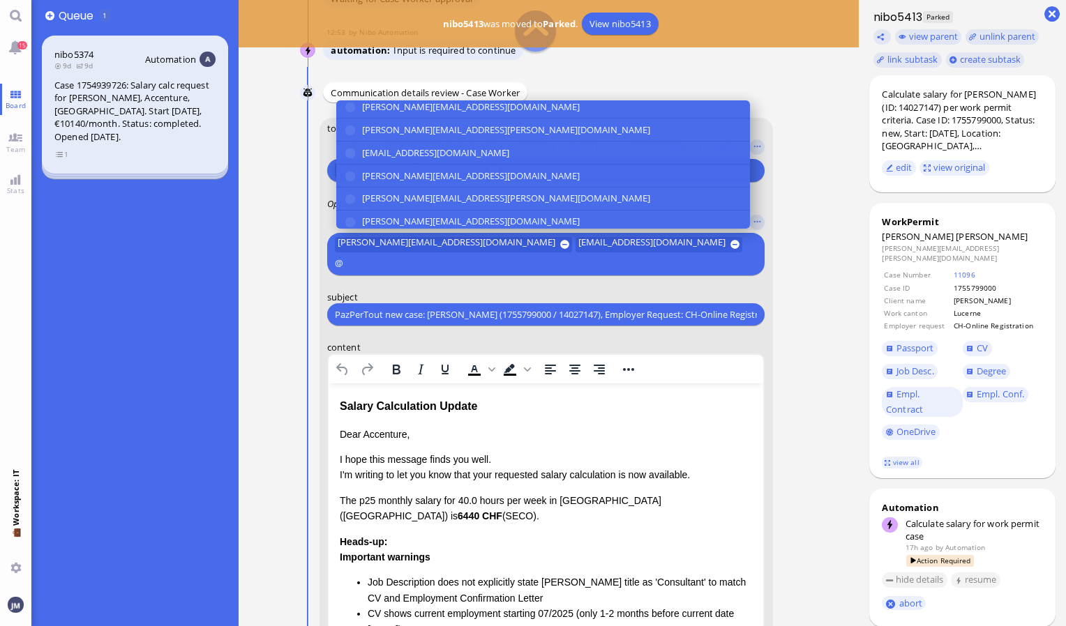
scroll to position [146, 0]
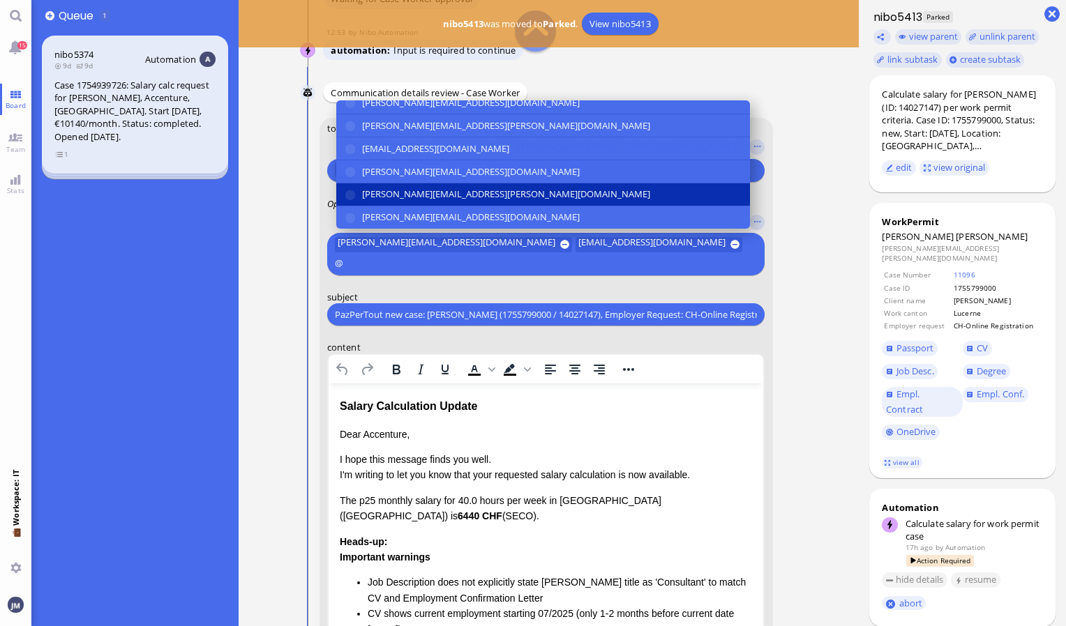
type input "@"
click at [393, 183] on button "[PERSON_NAME][EMAIL_ADDRESS][PERSON_NAME][DOMAIN_NAME]" at bounding box center [543, 194] width 414 height 23
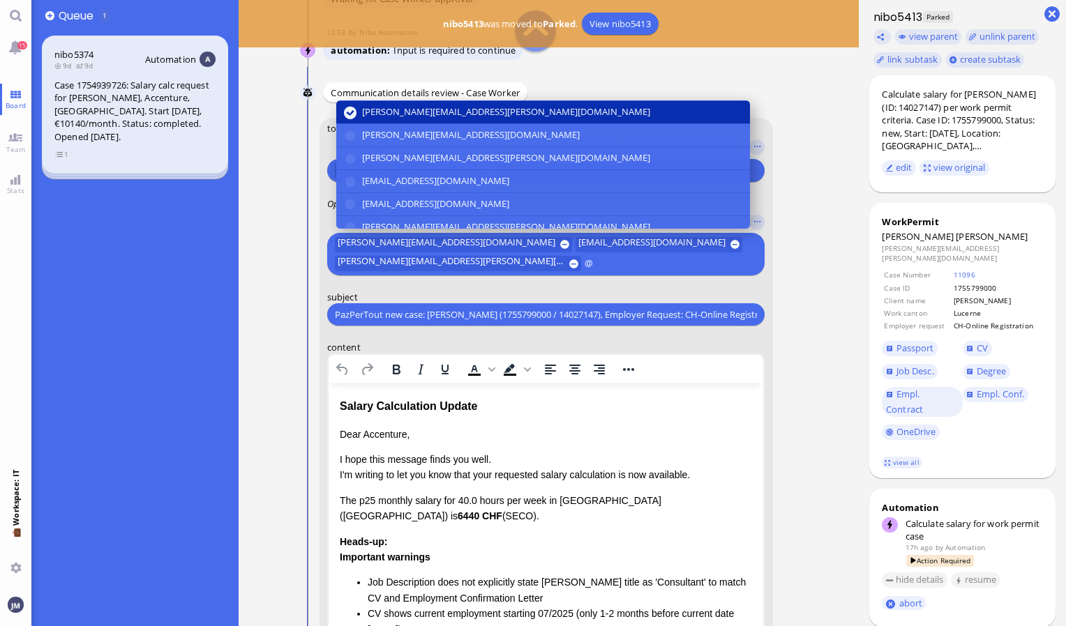
scroll to position [234, 0]
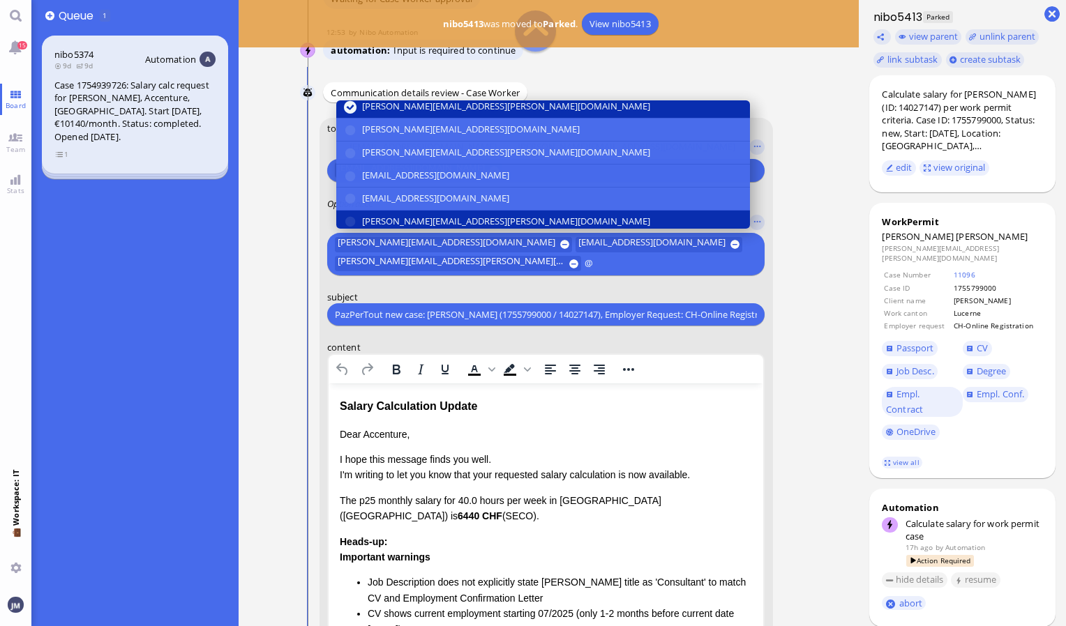
type input "@"
click at [393, 216] on span "[PERSON_NAME][EMAIL_ADDRESS][PERSON_NAME][DOMAIN_NAME]" at bounding box center [506, 221] width 288 height 15
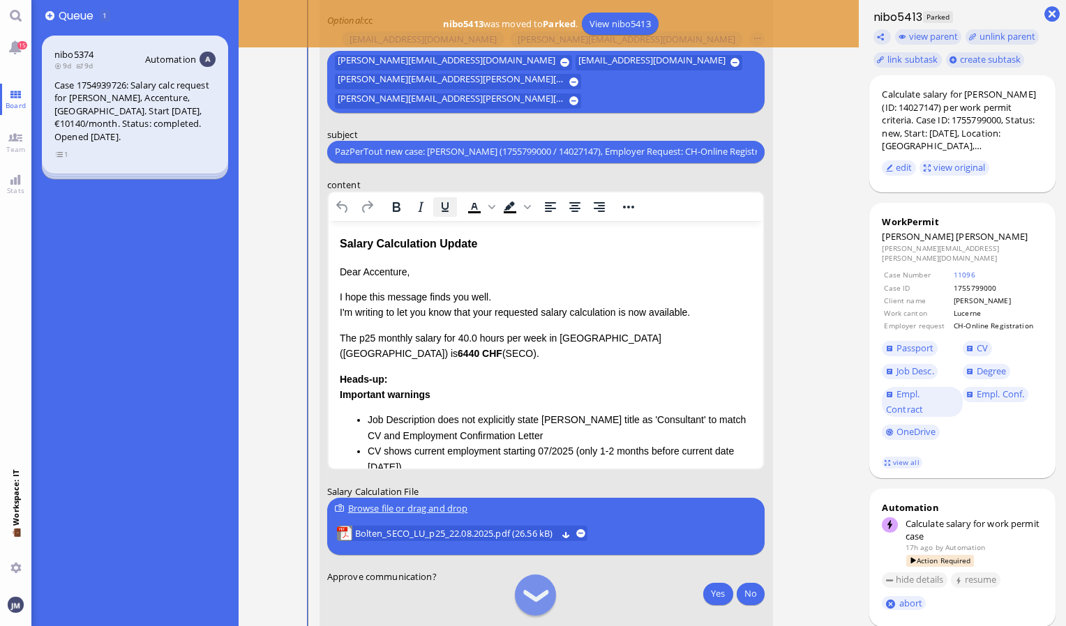
scroll to position [-104, 0]
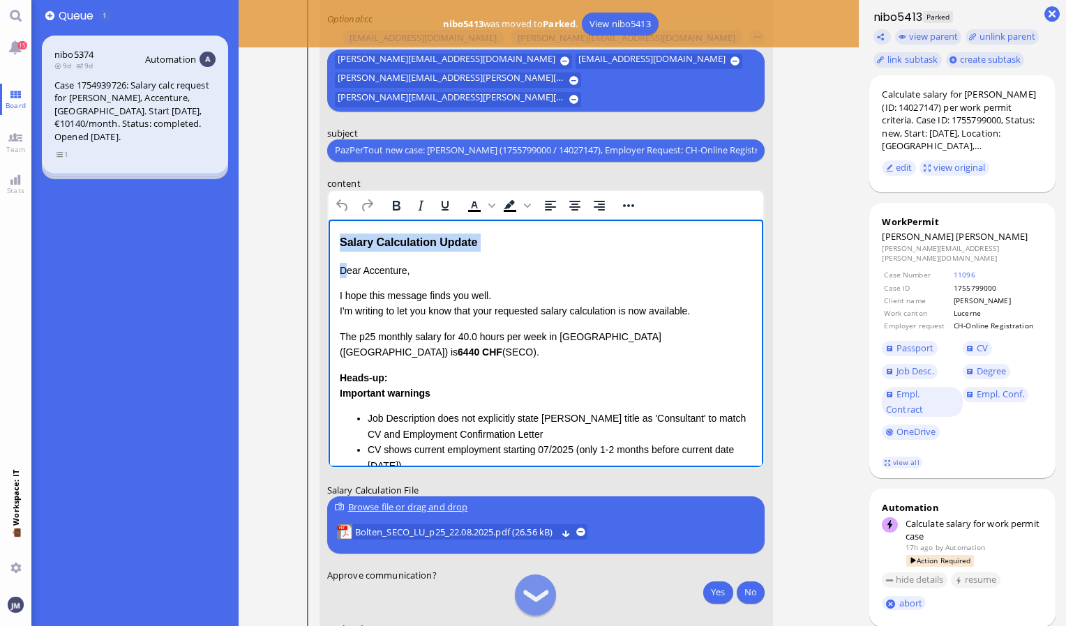
drag, startPoint x: 346, startPoint y: 256, endPoint x: 316, endPoint y: 209, distance: 55.5
click at [328, 219] on html "Salary Calculation Update Dear Accenture, I hope this message finds you well. I…" at bounding box center [545, 416] width 435 height 394
click at [339, 271] on p "Dear Accenture," at bounding box center [545, 269] width 413 height 15
drag, startPoint x: 502, startPoint y: 250, endPoint x: 325, endPoint y: 252, distance: 177.2
click at [328, 252] on html "Salary Calculation Update Dear Accenture, I hope this message finds you well. I…" at bounding box center [545, 416] width 435 height 394
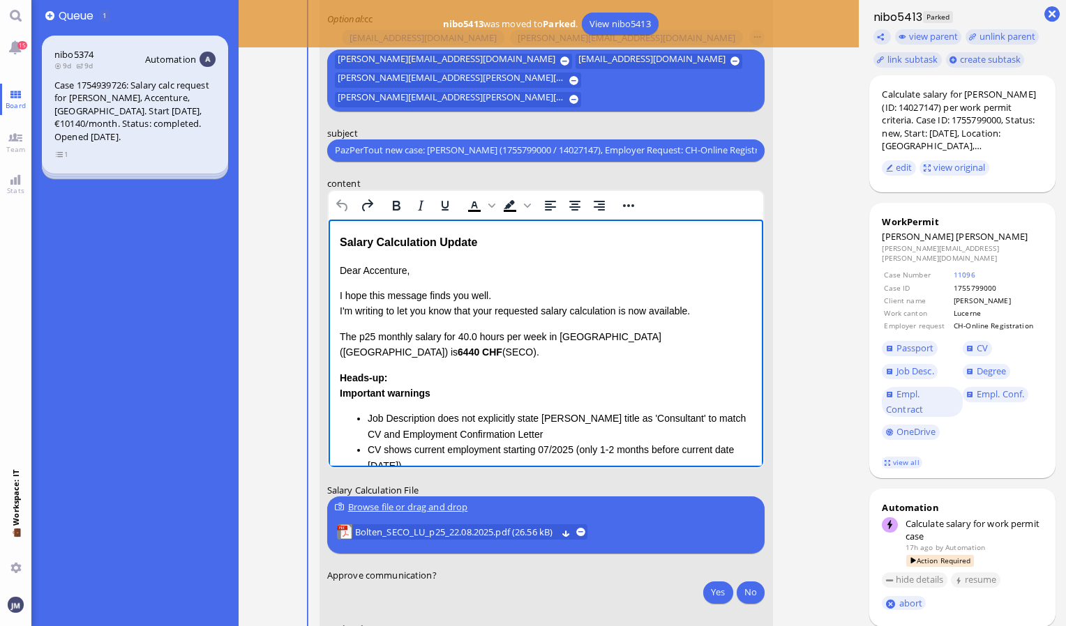
click at [341, 245] on div "Salary Calculation Update" at bounding box center [545, 242] width 413 height 18
drag, startPoint x: 472, startPoint y: 241, endPoint x: 320, endPoint y: 248, distance: 152.2
click at [328, 248] on html "Salary Calculation Update Dear Accenture, I hope this message finds you well. I…" at bounding box center [545, 416] width 435 height 394
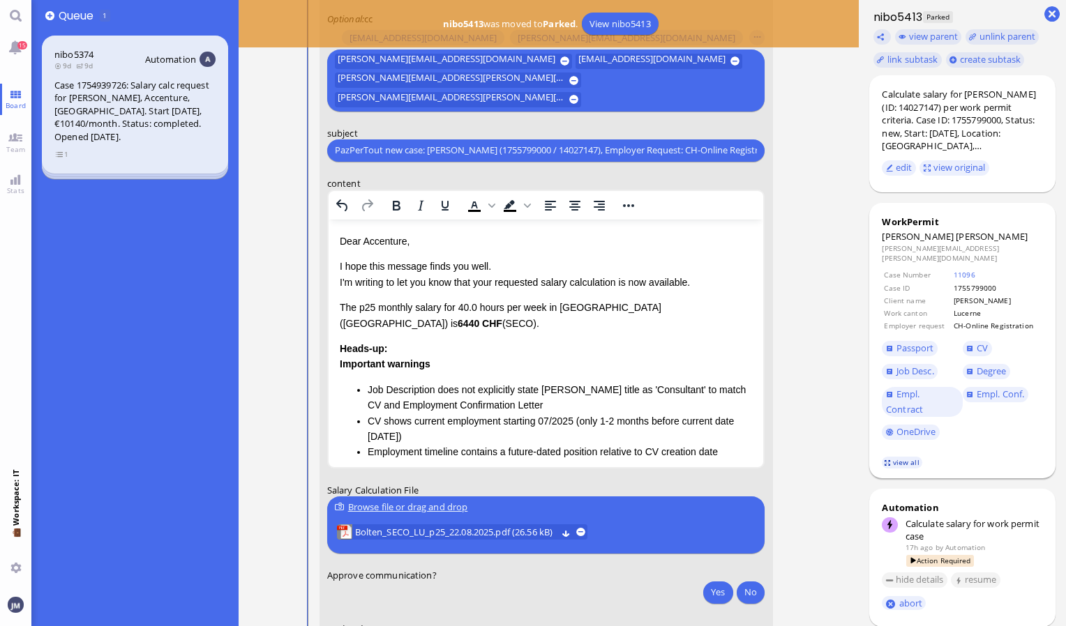
click at [897, 459] on link "view all" at bounding box center [902, 463] width 40 height 12
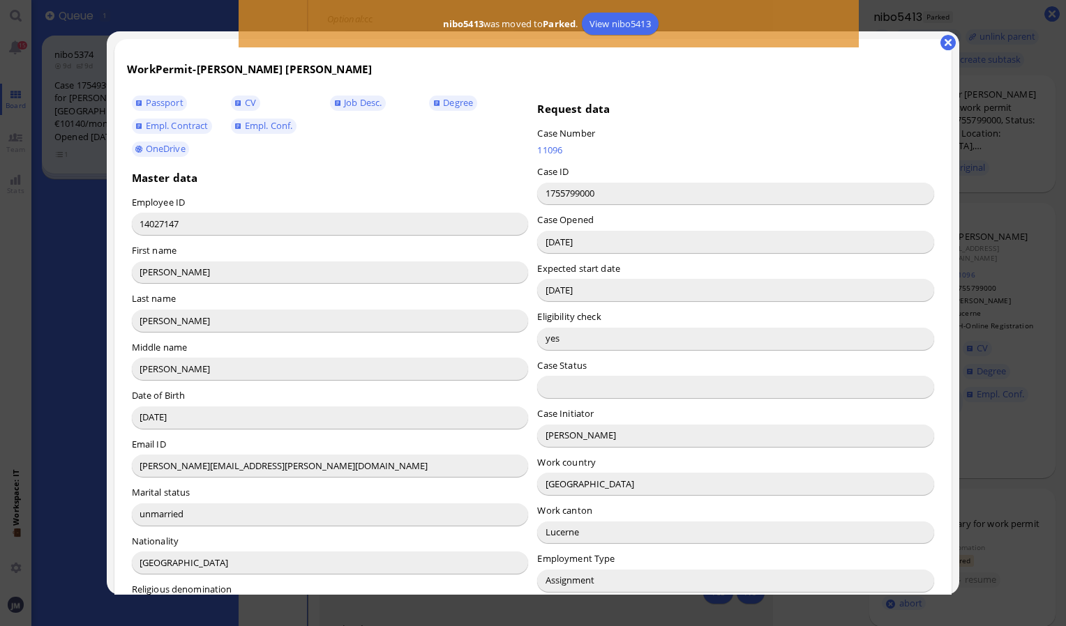
click at [554, 438] on input "[PERSON_NAME]" at bounding box center [735, 436] width 397 height 22
click at [944, 42] on button "button" at bounding box center [947, 42] width 15 height 15
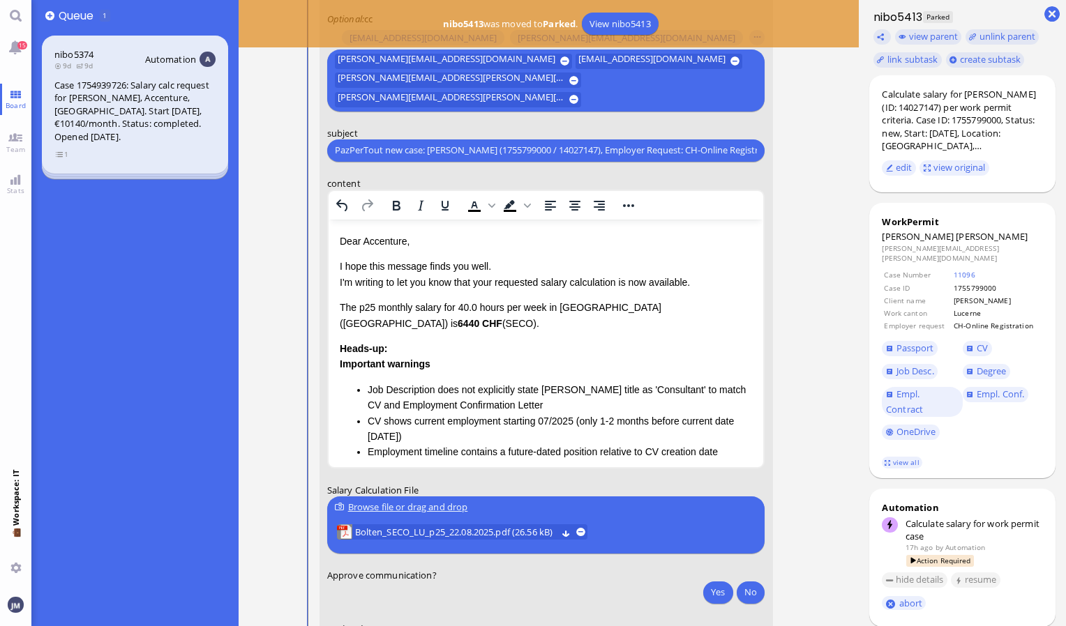
click at [381, 236] on p "Dear Accenture," at bounding box center [545, 240] width 413 height 15
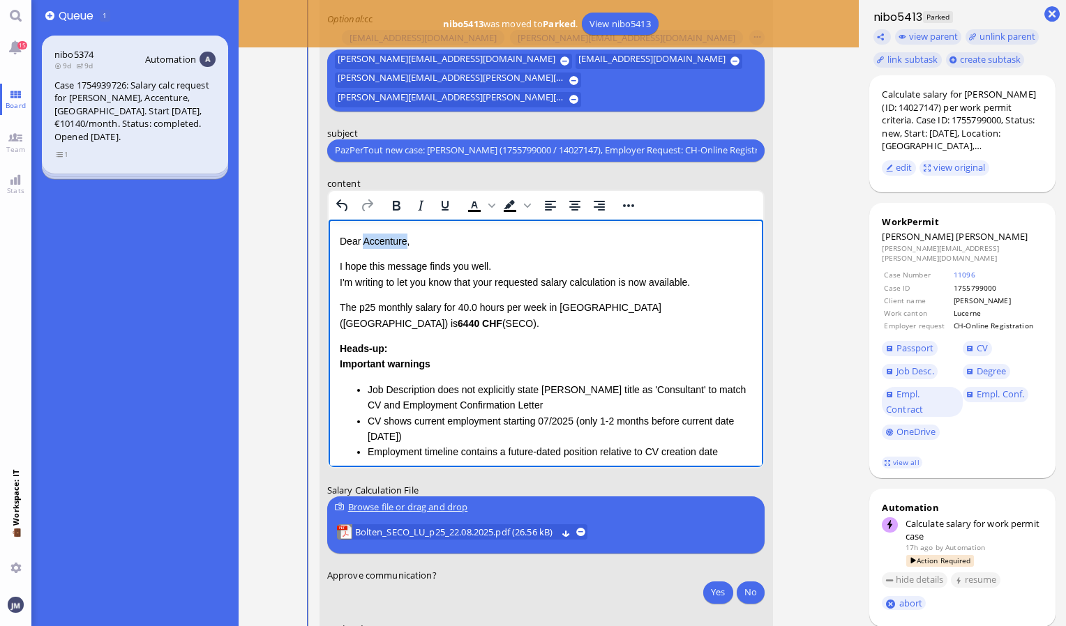
click at [381, 236] on p "Dear Accenture," at bounding box center [545, 240] width 413 height 15
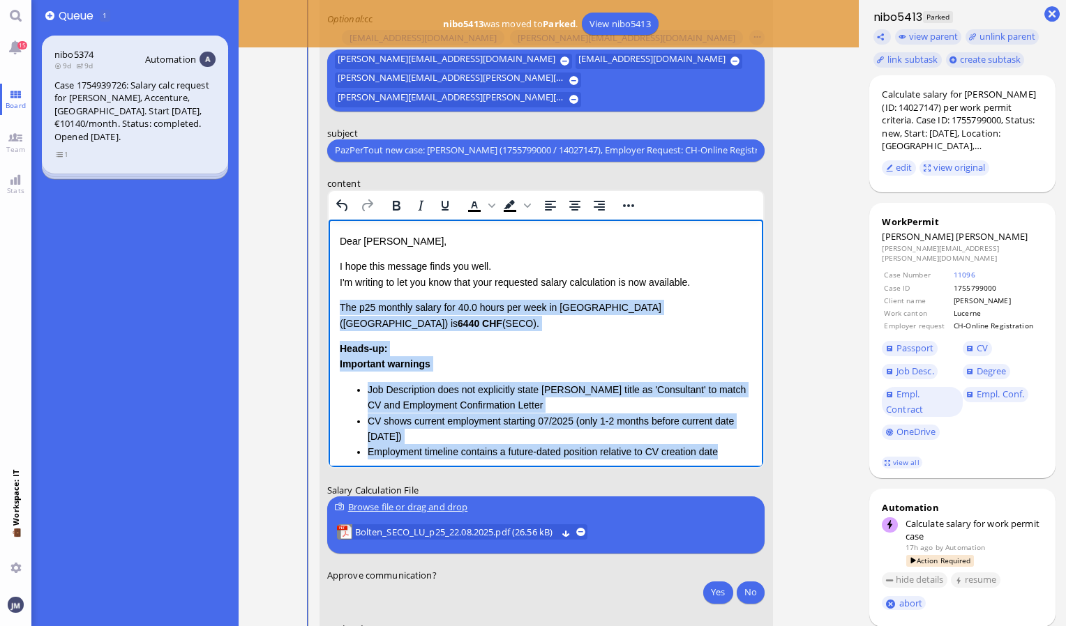
drag, startPoint x: 339, startPoint y: 301, endPoint x: 725, endPoint y: 429, distance: 406.5
click at [725, 429] on div "Dear [PERSON_NAME], I hope this message finds you well. I'm writing to let you …" at bounding box center [545, 387] width 413 height 308
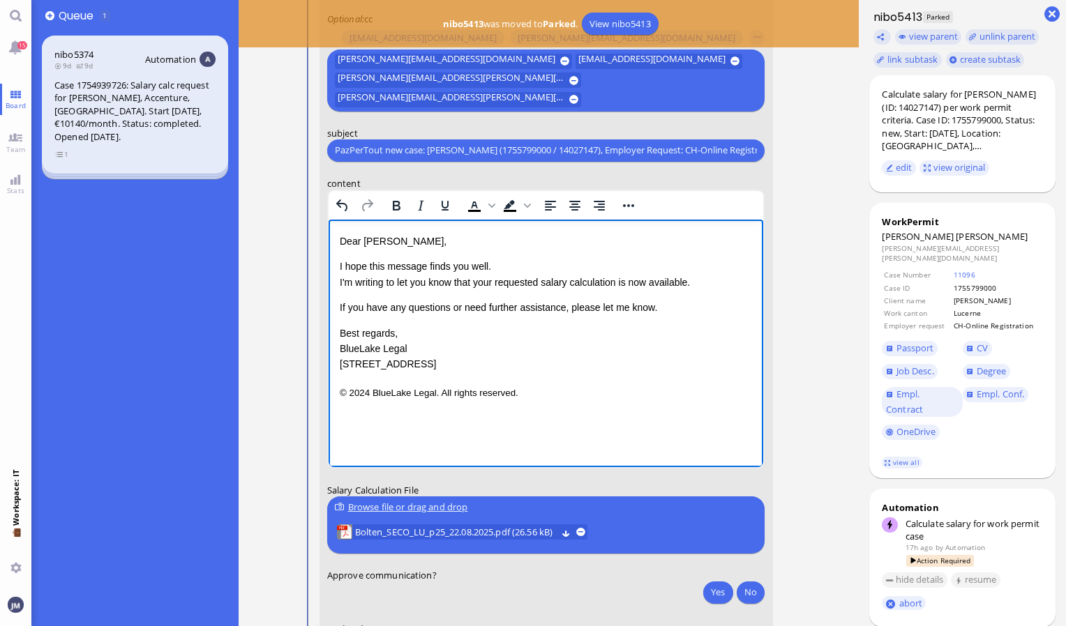
scroll to position [0, 0]
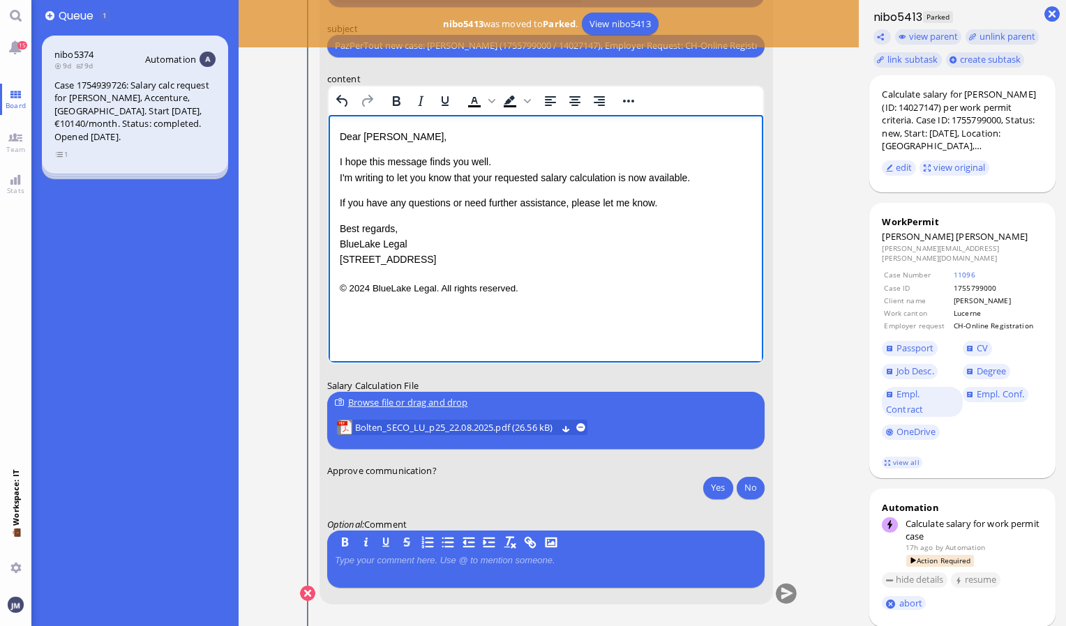
click at [713, 501] on div "Yes No" at bounding box center [733, 489] width 66 height 26
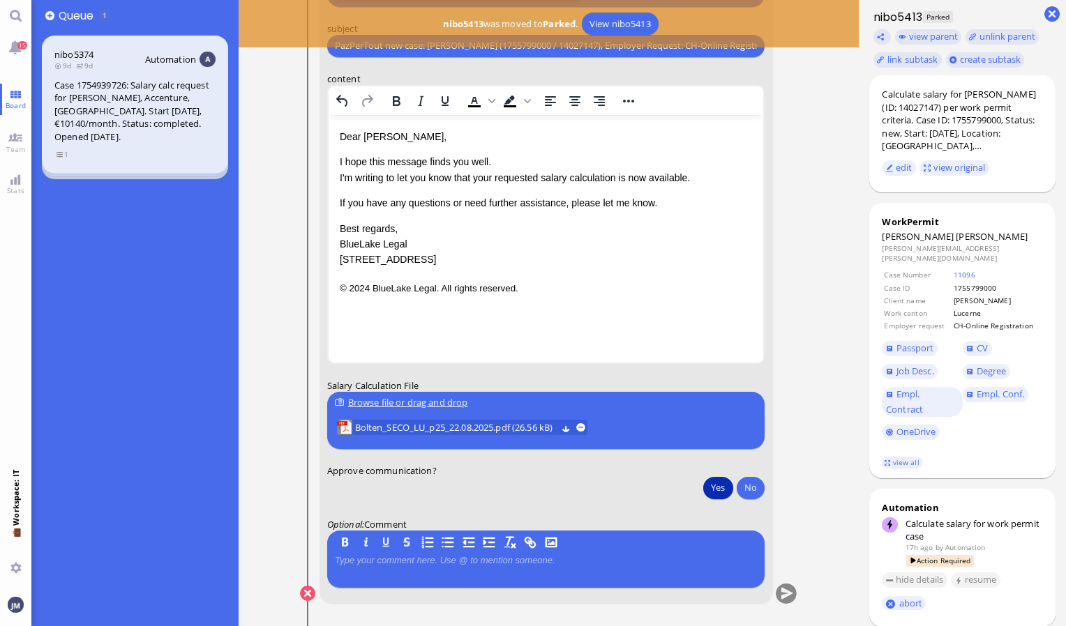
click at [713, 492] on button "Yes" at bounding box center [717, 487] width 29 height 22
click at [783, 591] on button "submit" at bounding box center [786, 594] width 21 height 21
click at [15, 63] on nav "15 Board Team Stats 💼 Workspace: IT You" at bounding box center [15, 313] width 31 height 626
click at [14, 59] on link "15" at bounding box center [15, 46] width 31 height 31
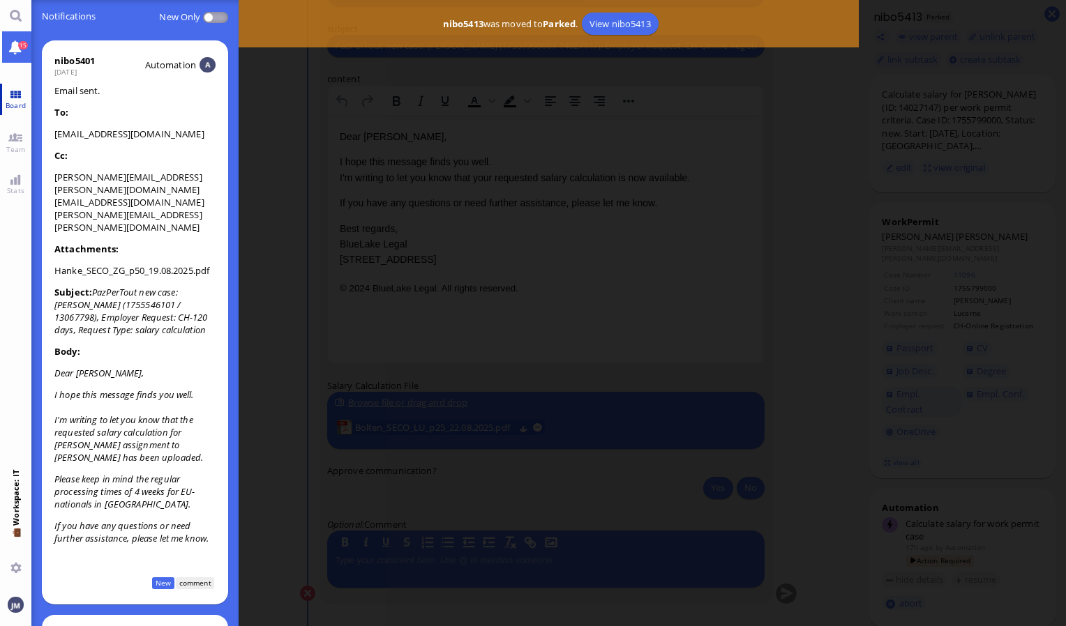
click at [22, 92] on link "Board" at bounding box center [15, 99] width 31 height 31
